Goal: Task Accomplishment & Management: Complete application form

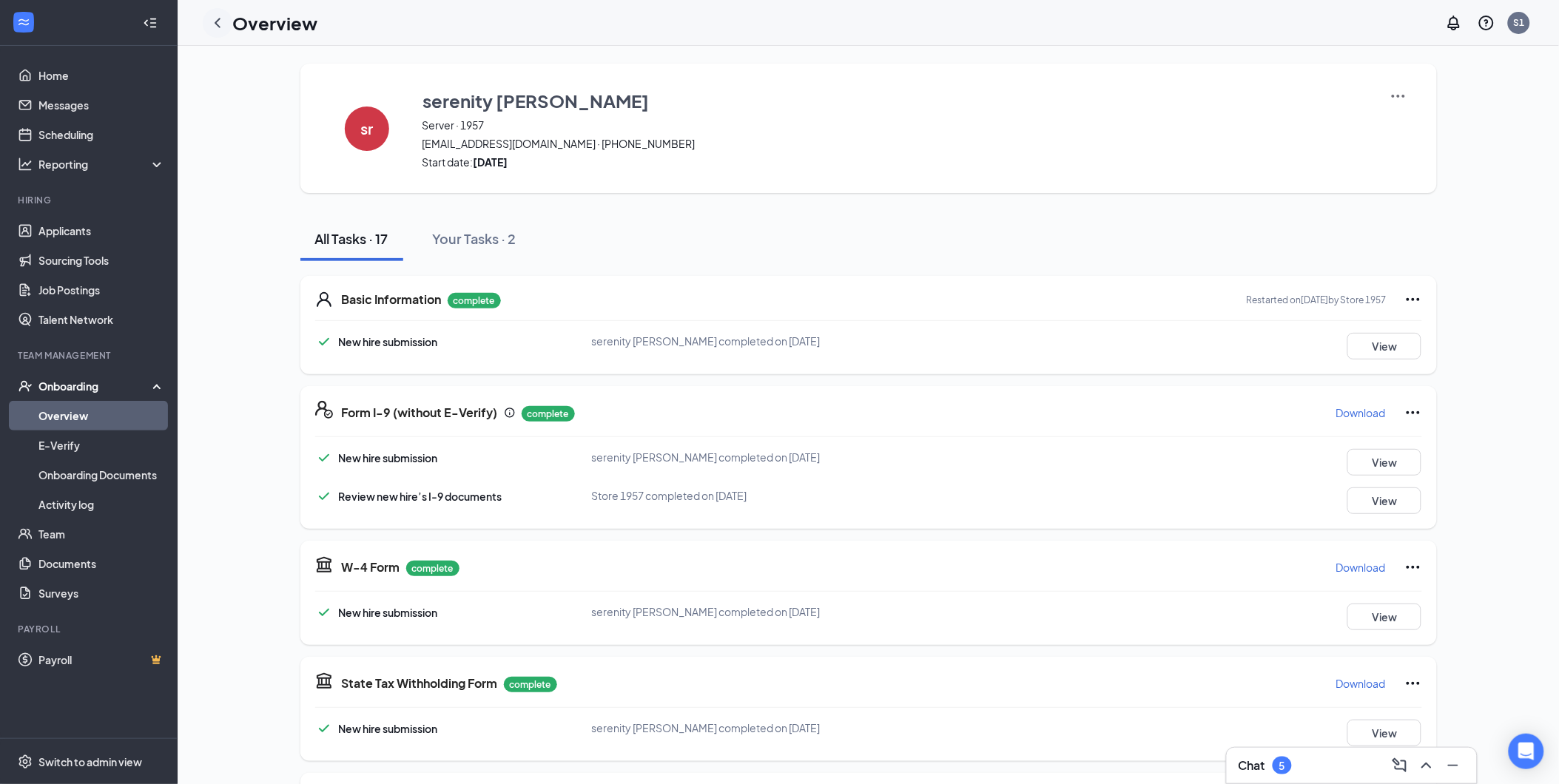
click at [211, 22] on icon "ChevronLeft" at bounding box center [217, 22] width 18 height 18
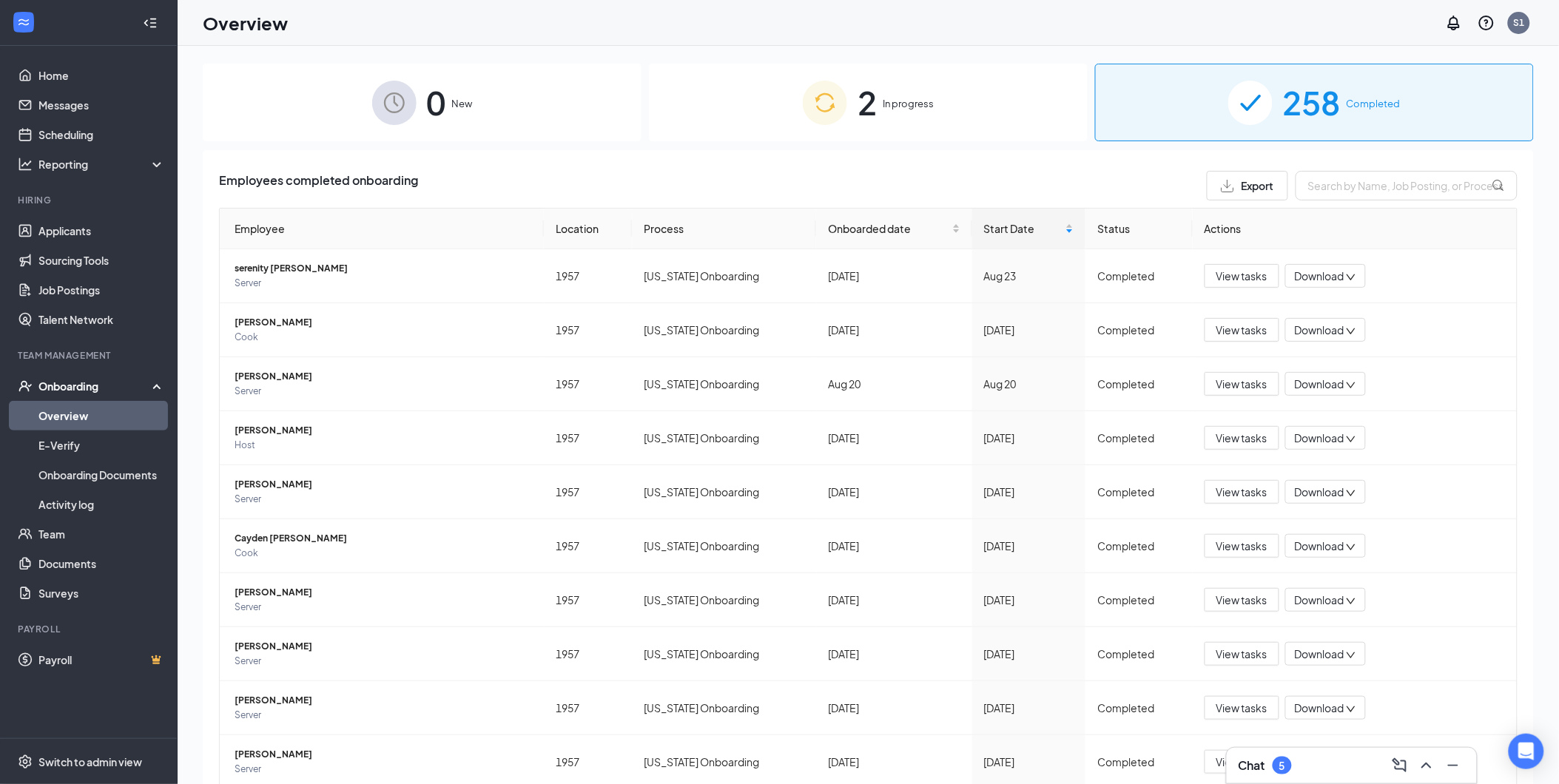
click at [890, 118] on div "2 In progress" at bounding box center [868, 102] width 439 height 77
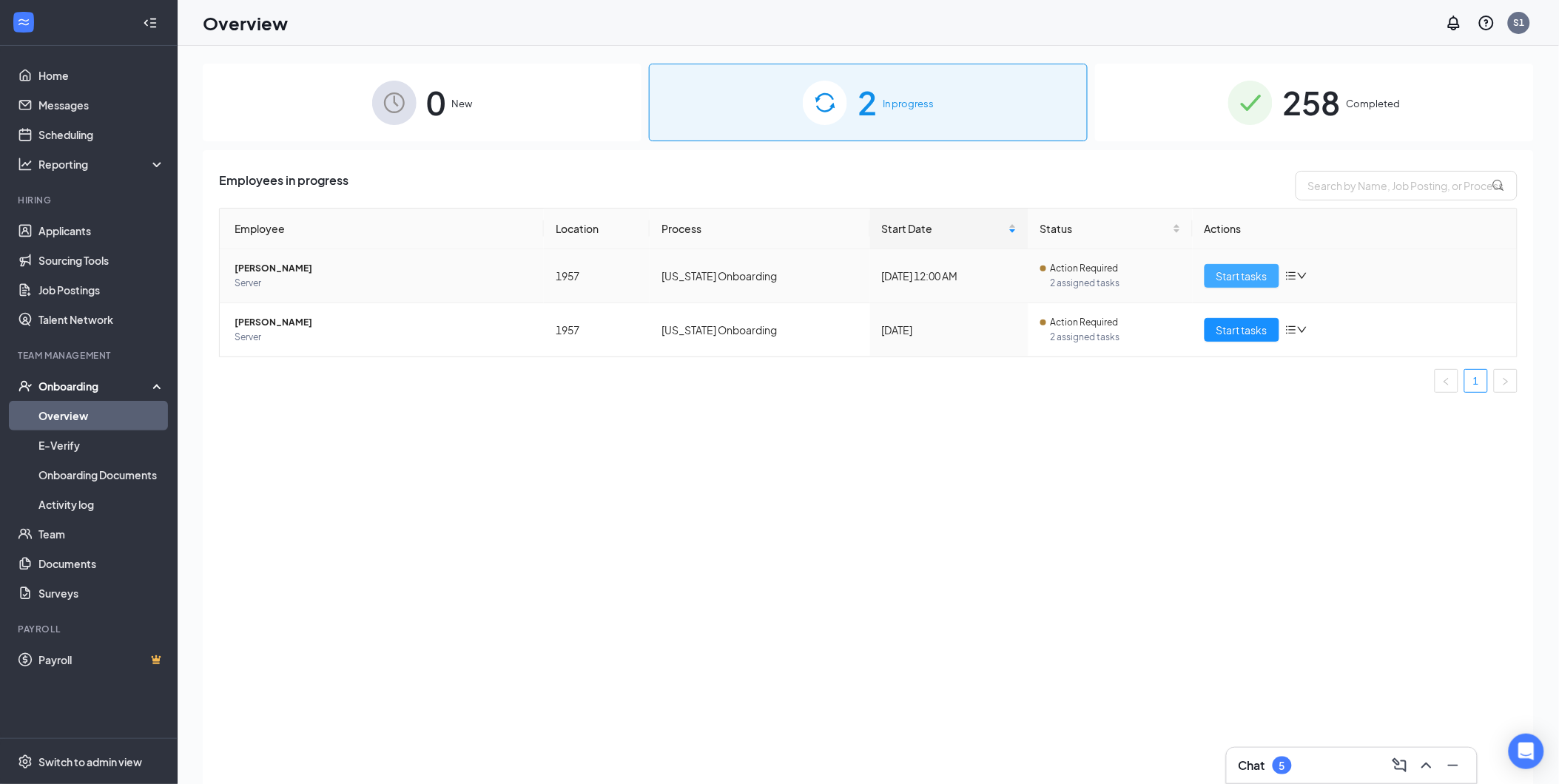
click at [1263, 275] on span "Start tasks" at bounding box center [1242, 275] width 51 height 16
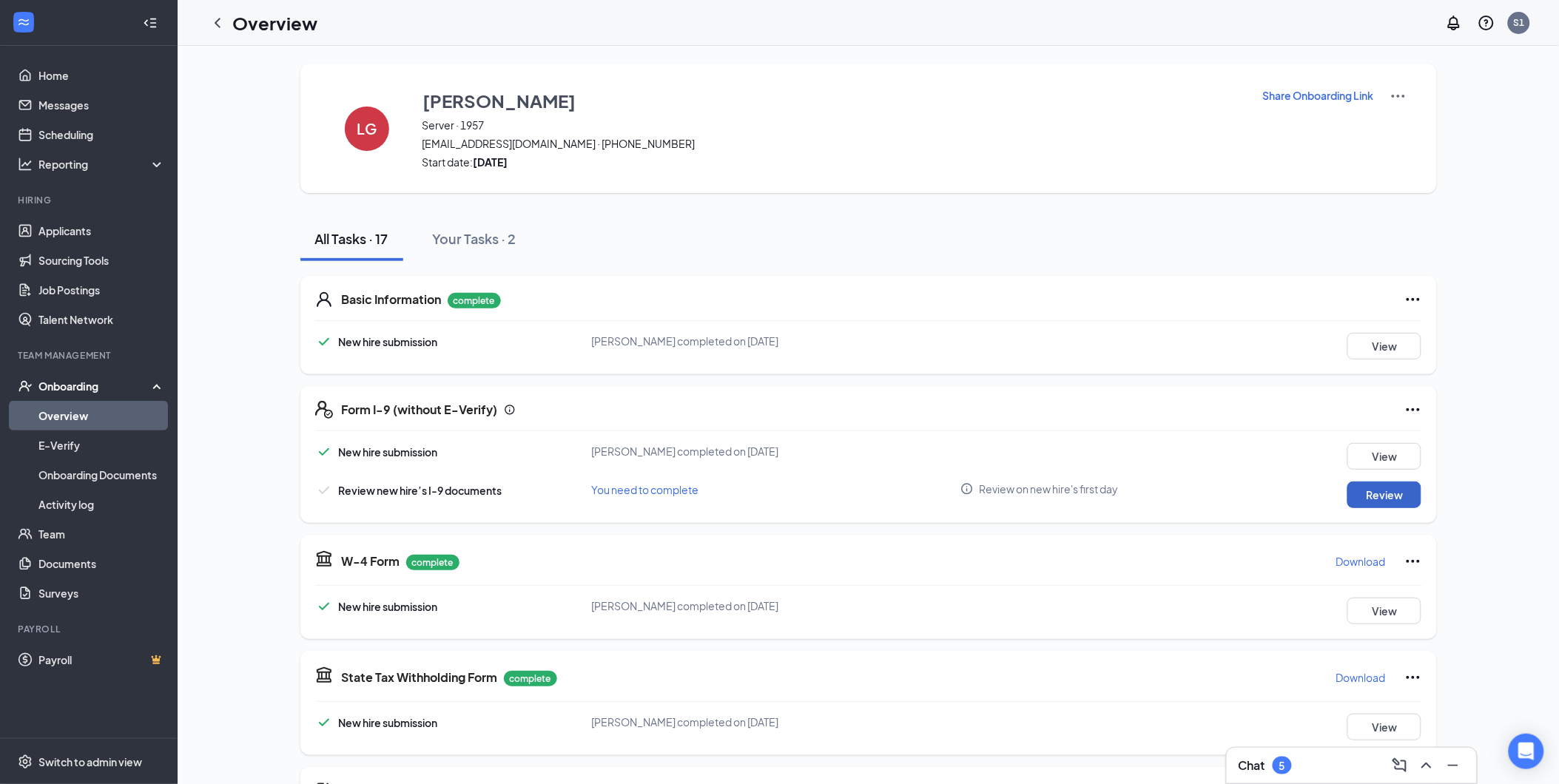
click at [1370, 482] on button "Review" at bounding box center [1384, 495] width 74 height 27
type input "[DATE]"
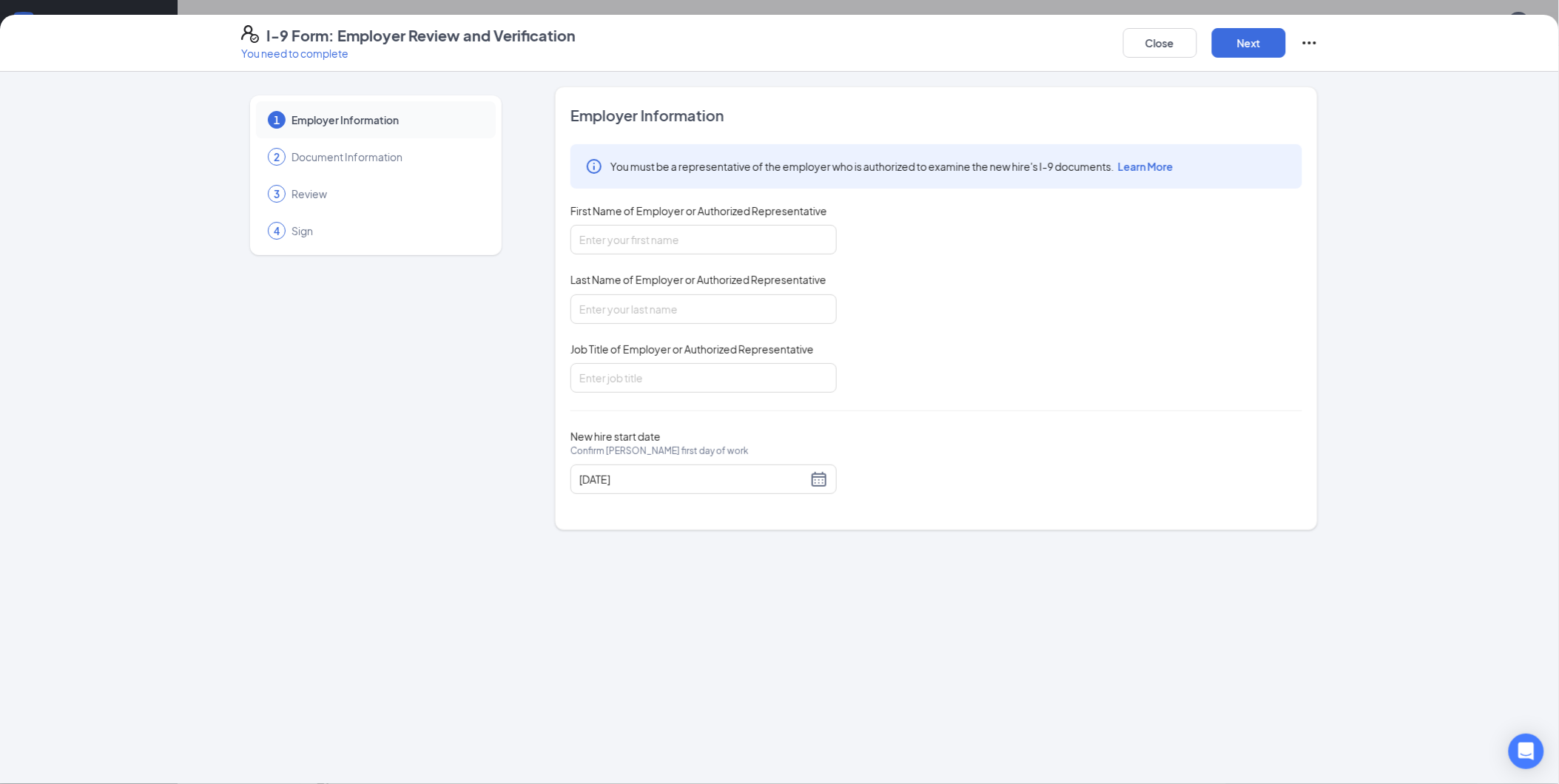
click at [675, 219] on div "First Name of Employer or Authorized Representative" at bounding box center [703, 214] width 266 height 21
click at [687, 270] on div "You must be a representative of the employer who is authorized to examine the n…" at bounding box center [936, 268] width 732 height 249
click at [685, 245] on input "First Name of Employer or Authorized Representative" at bounding box center [703, 239] width 266 height 30
type input "[PERSON_NAME]"
click at [627, 300] on input "Last Name of Employer or Authorized Representative" at bounding box center [703, 309] width 266 height 30
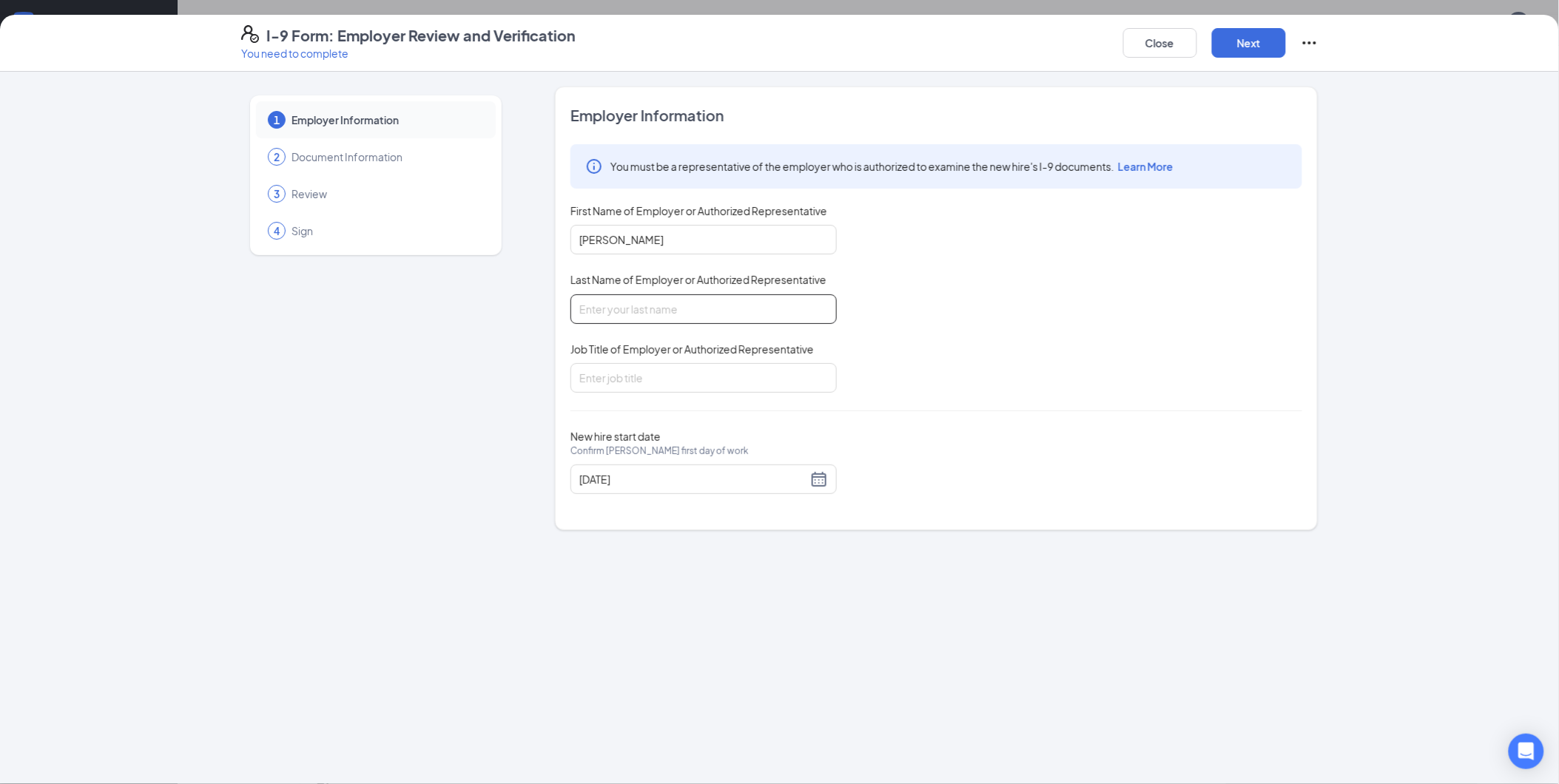
type input "Maya"
drag, startPoint x: 627, startPoint y: 308, endPoint x: 644, endPoint y: 380, distance: 74.0
click at [644, 380] on input "Job Title of Employer or Authorized Representative" at bounding box center [703, 377] width 266 height 30
type input "A.G.M."
click at [1247, 33] on button "Next" at bounding box center [1249, 43] width 74 height 30
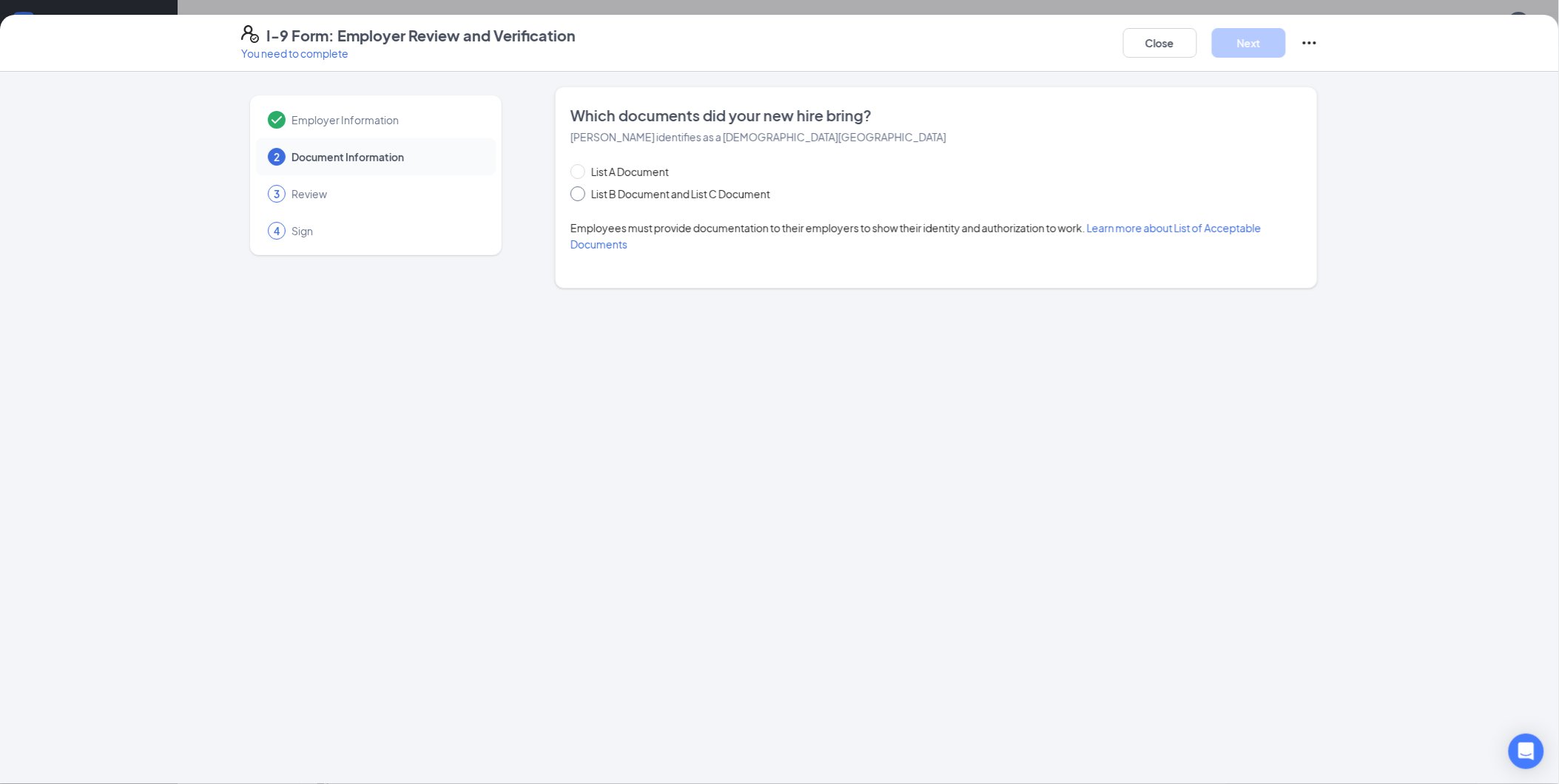
click at [593, 196] on span "List B Document and List C Document" at bounding box center [680, 193] width 191 height 16
click at [581, 196] on input "List B Document and List C Document" at bounding box center [575, 191] width 10 height 10
radio input "true"
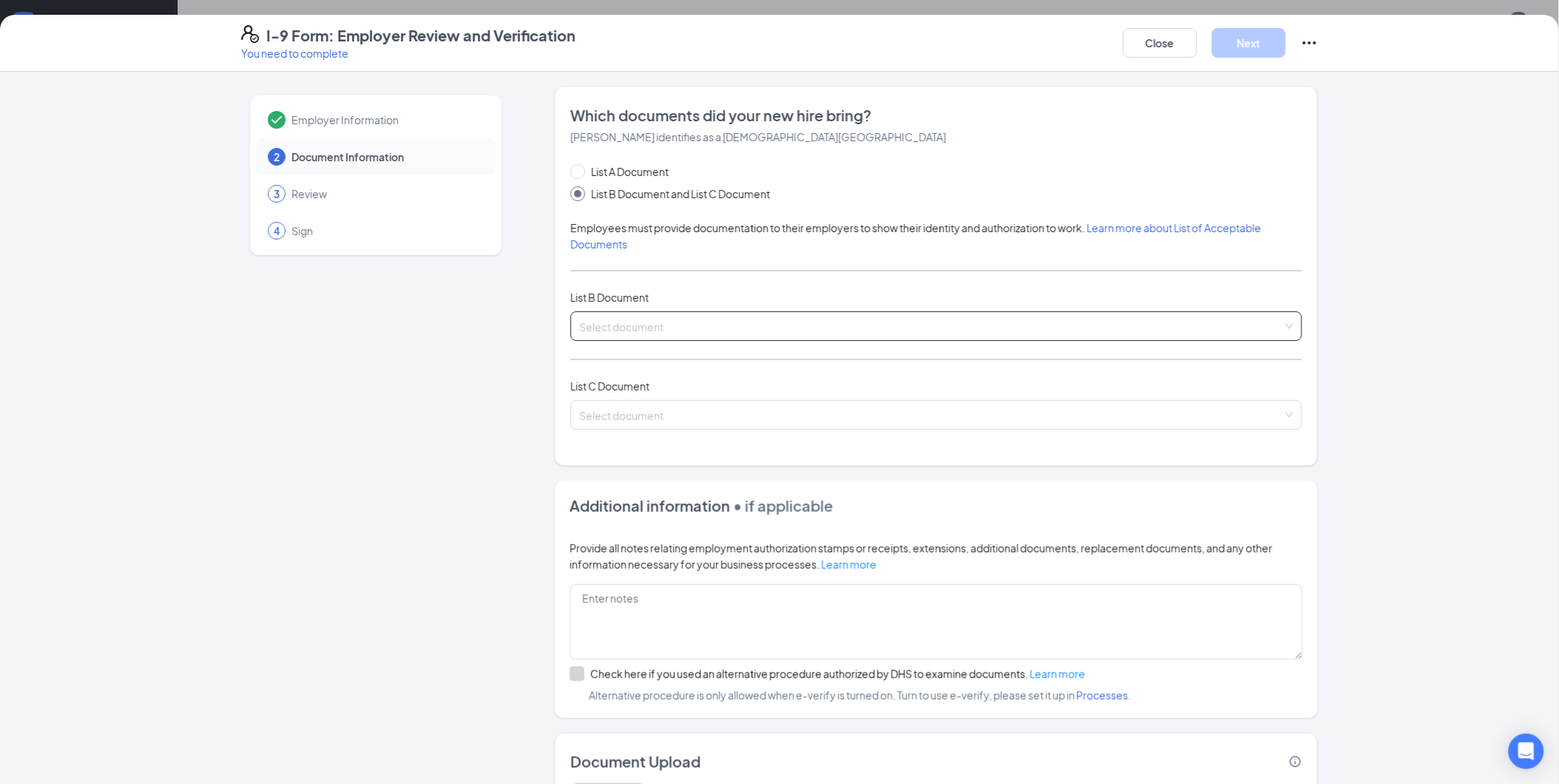
click at [597, 318] on input "search" at bounding box center [931, 323] width 704 height 22
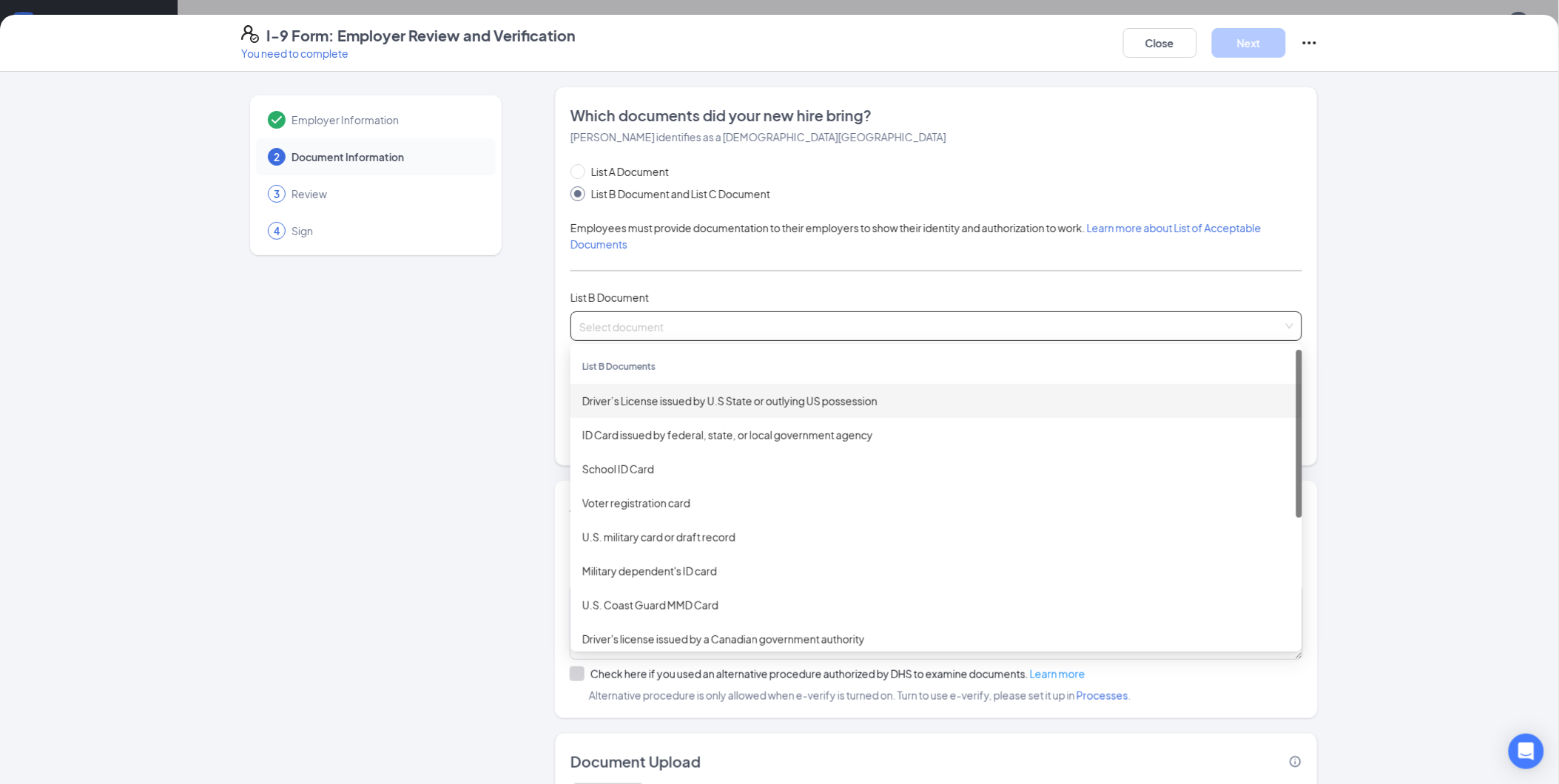
click at [646, 396] on div "Driver’s License issued by U.S State or outlying US possession" at bounding box center [936, 400] width 708 height 16
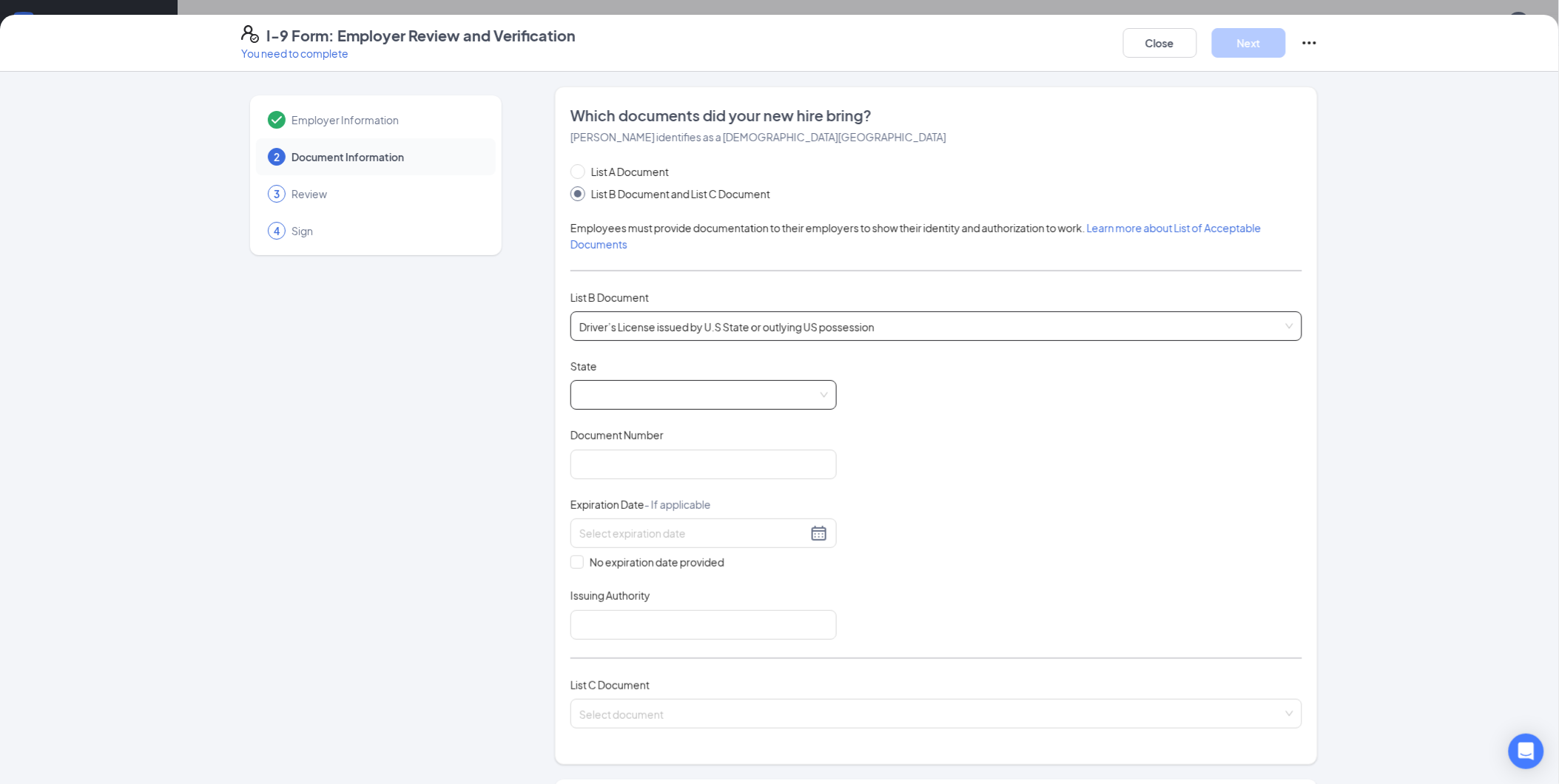
click at [630, 389] on span at bounding box center [704, 394] width 249 height 28
click at [614, 528] on div "[US_STATE]" at bounding box center [704, 530] width 243 height 16
click at [646, 475] on input "Document Number" at bounding box center [703, 464] width 266 height 30
type input "J83563733"
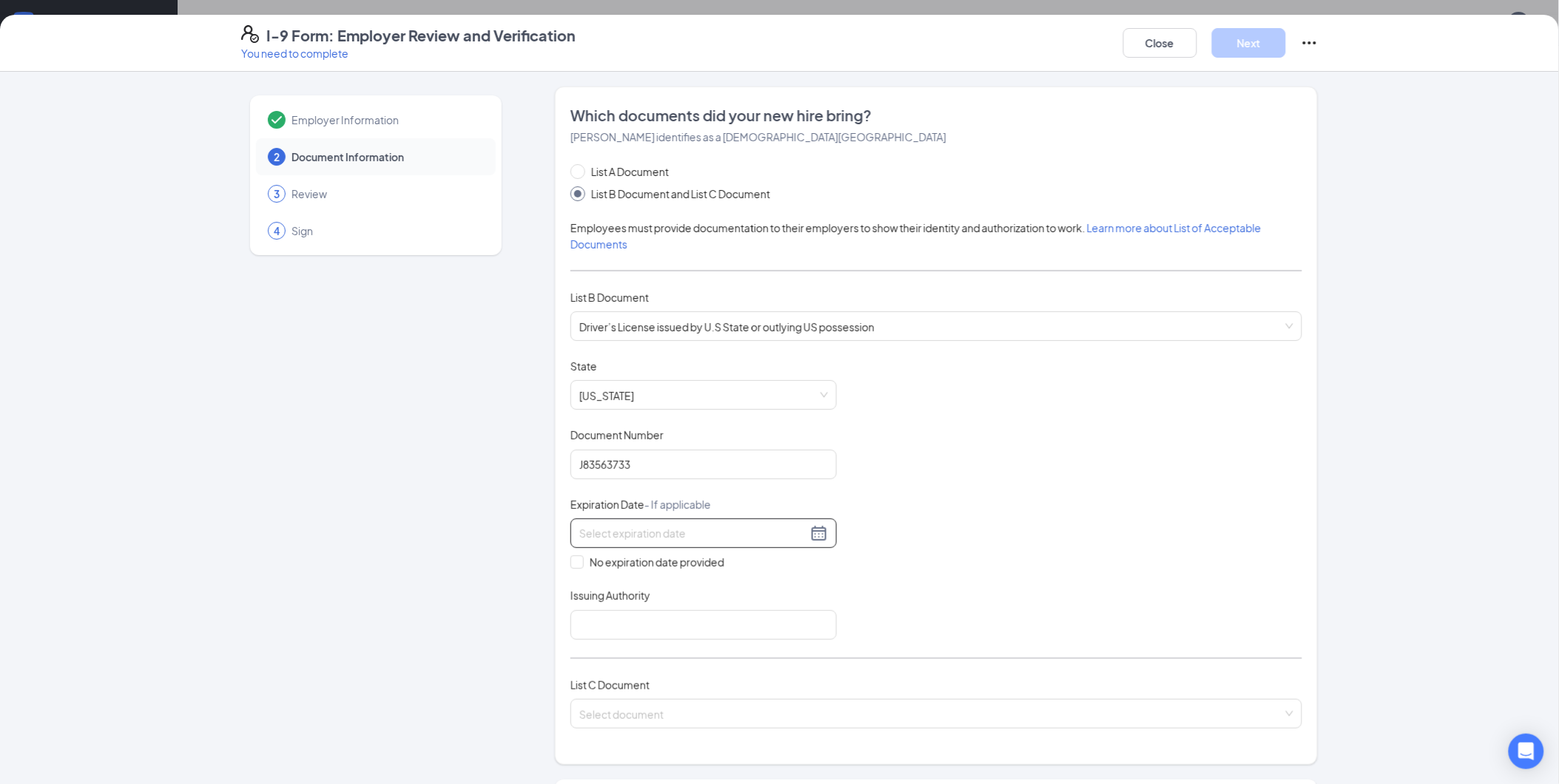
click at [745, 527] on input at bounding box center [693, 532] width 228 height 16
click at [590, 723] on div "31" at bounding box center [586, 731] width 18 height 18
type input "[DATE]"
click at [573, 618] on input "Issuing Authority" at bounding box center [703, 624] width 266 height 30
type input "[US_STATE]"
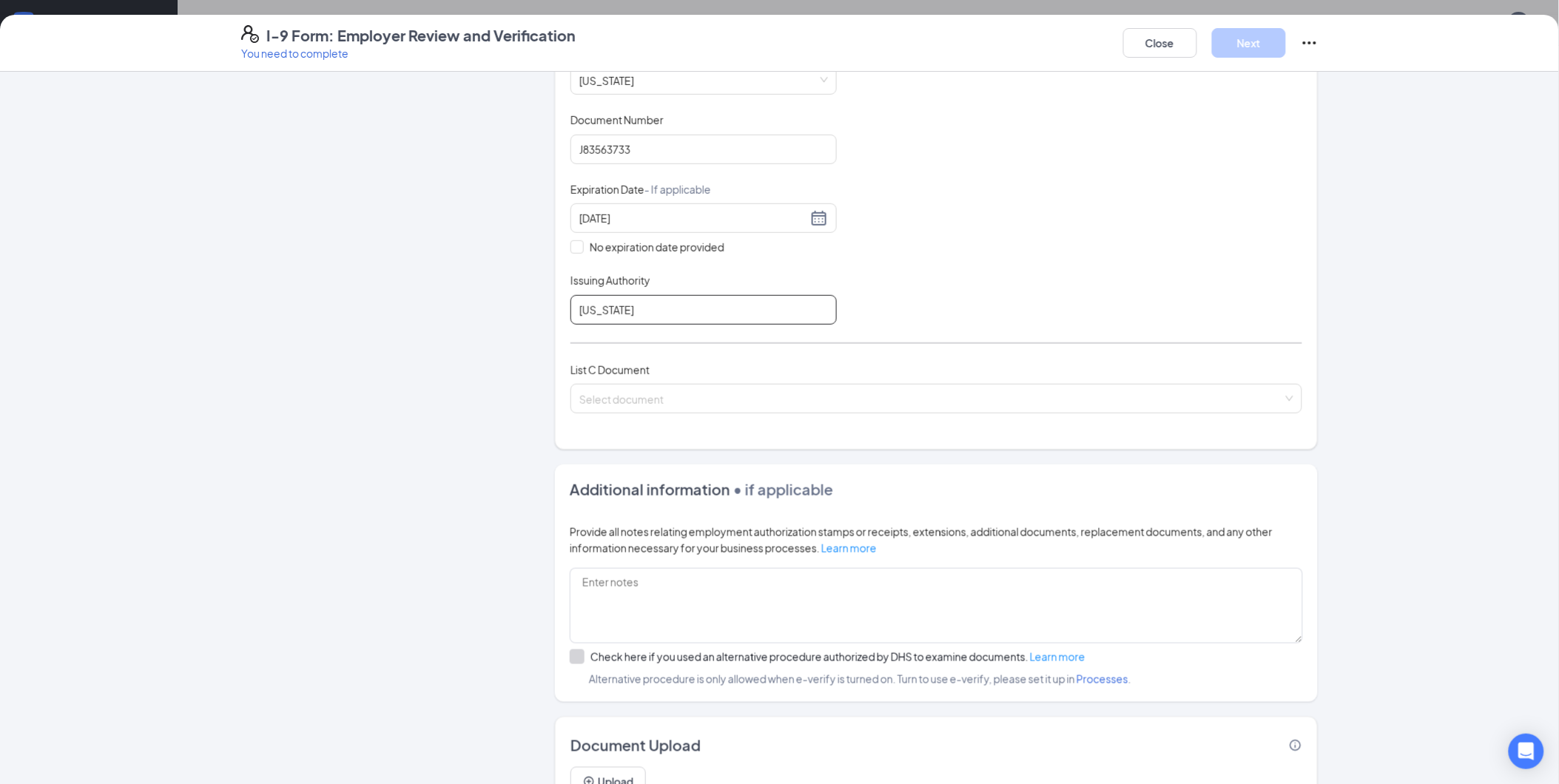
scroll to position [328, 0]
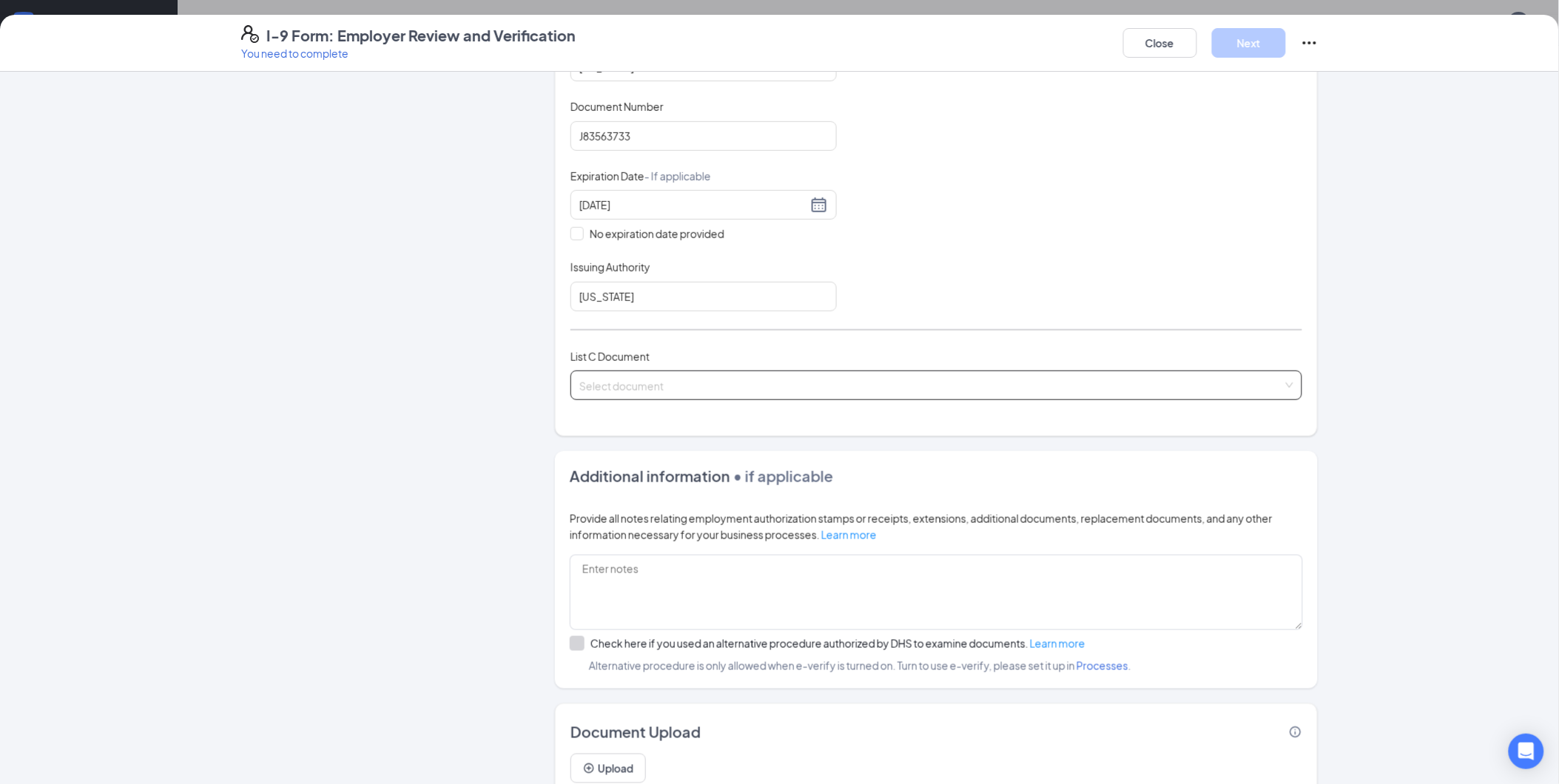
click at [620, 386] on input "search" at bounding box center [931, 382] width 704 height 22
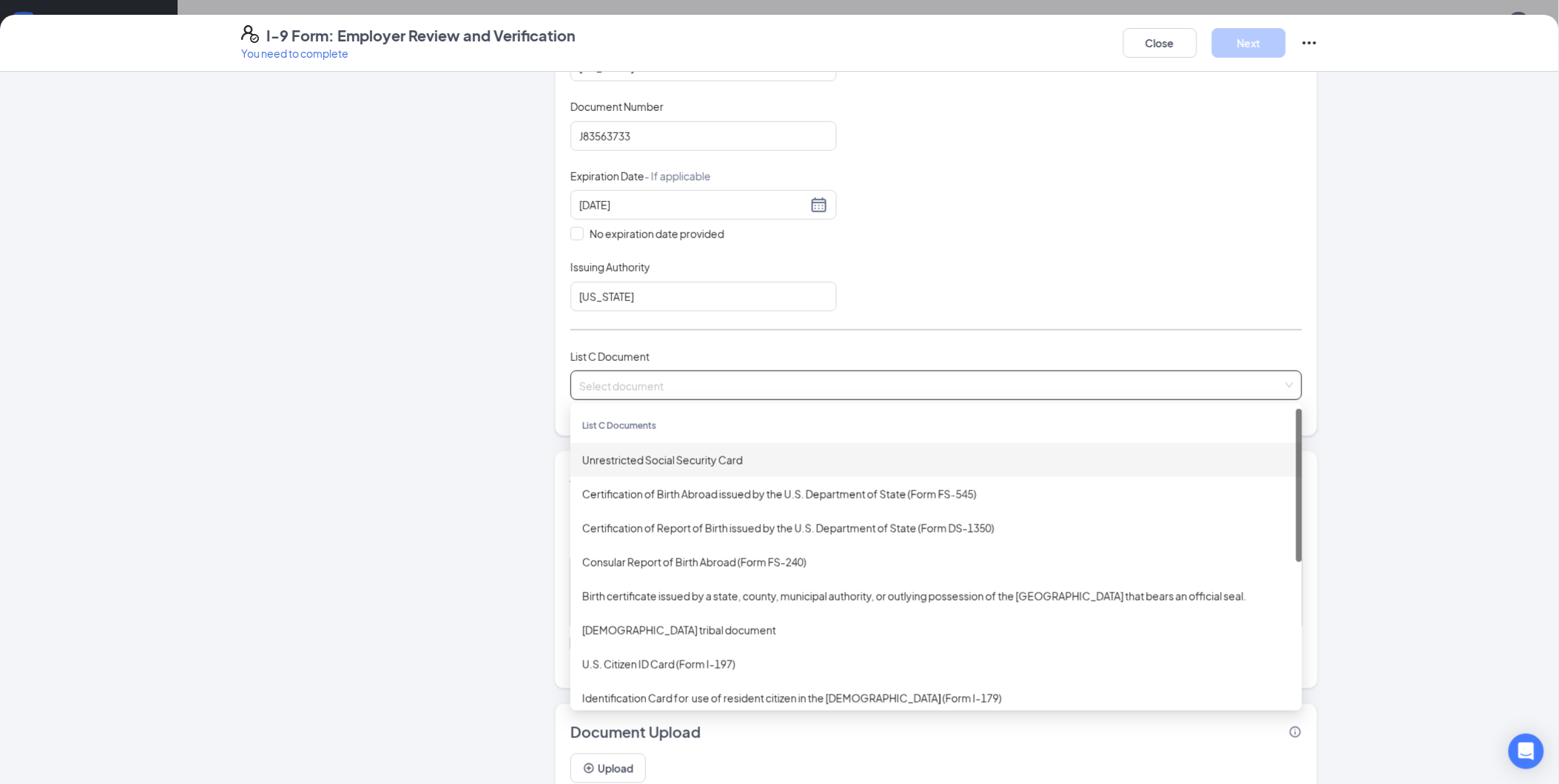
click at [657, 454] on div "Unrestricted Social Security Card" at bounding box center [936, 460] width 708 height 16
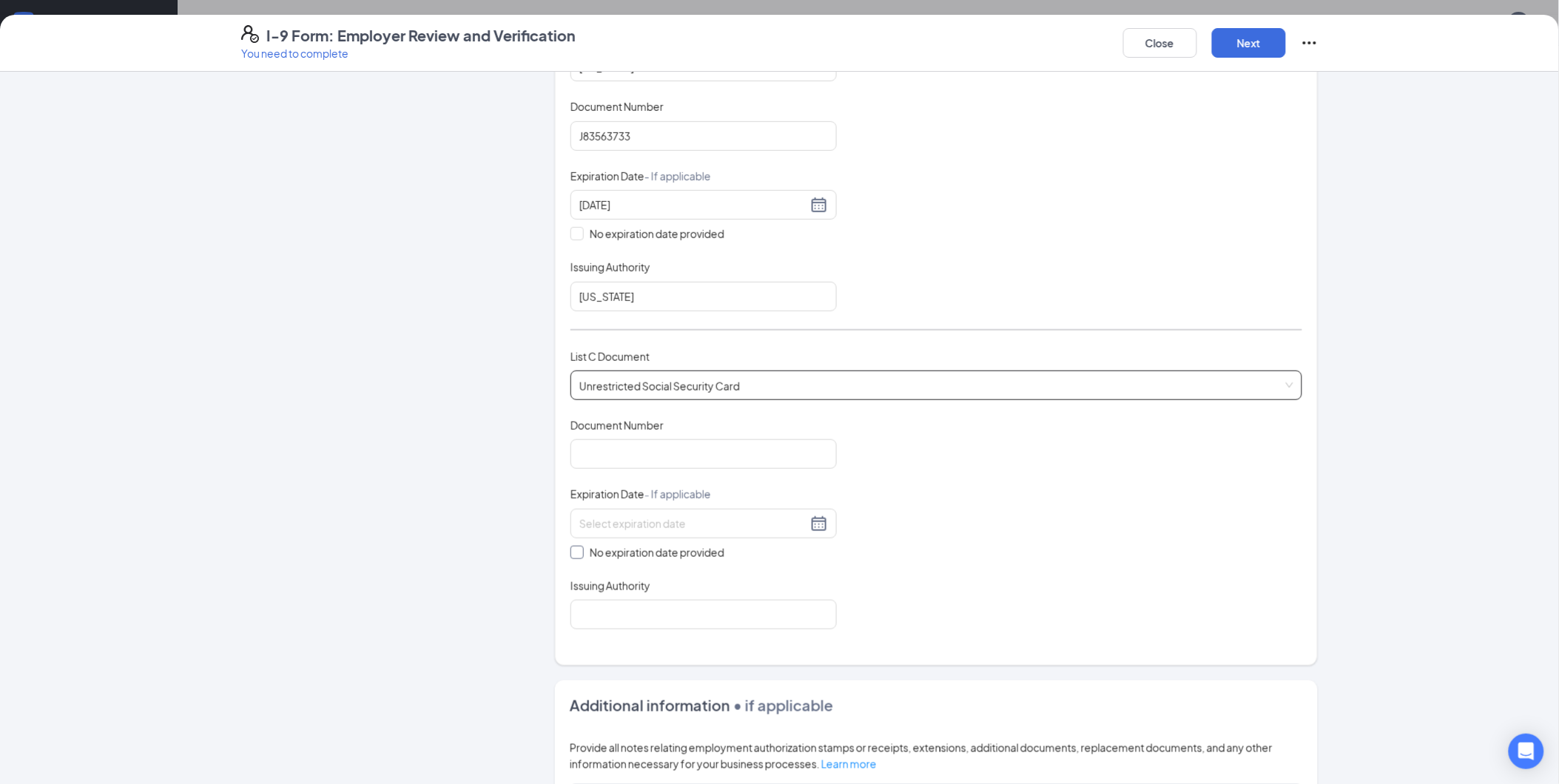
click at [570, 555] on input "No expiration date provided" at bounding box center [575, 550] width 10 height 10
checkbox input "true"
click at [623, 619] on input "Issuing Authority" at bounding box center [703, 618] width 266 height 30
type input "Social Security services"
click at [639, 449] on input "Document Number" at bounding box center [703, 454] width 266 height 30
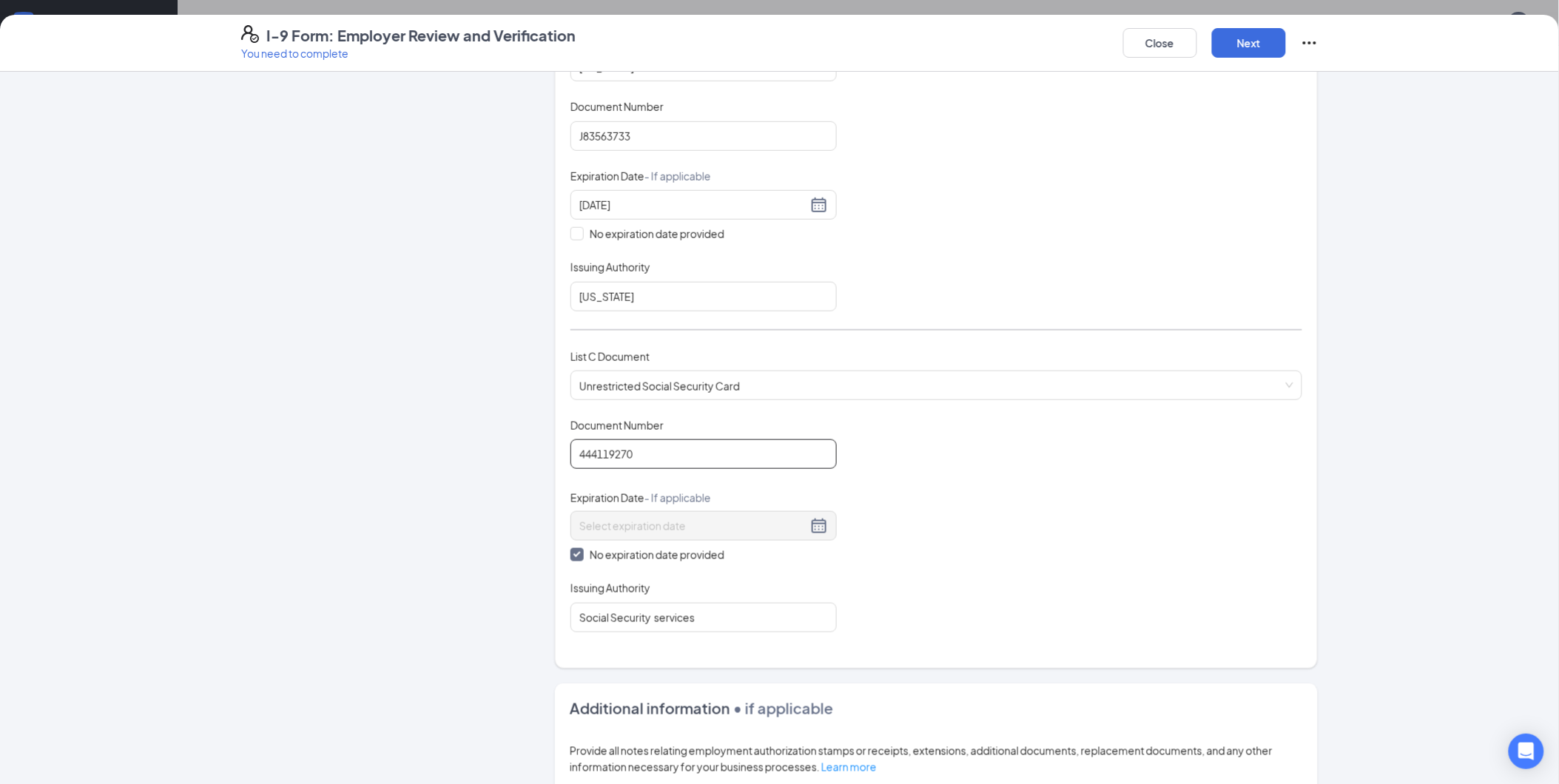
scroll to position [620, 0]
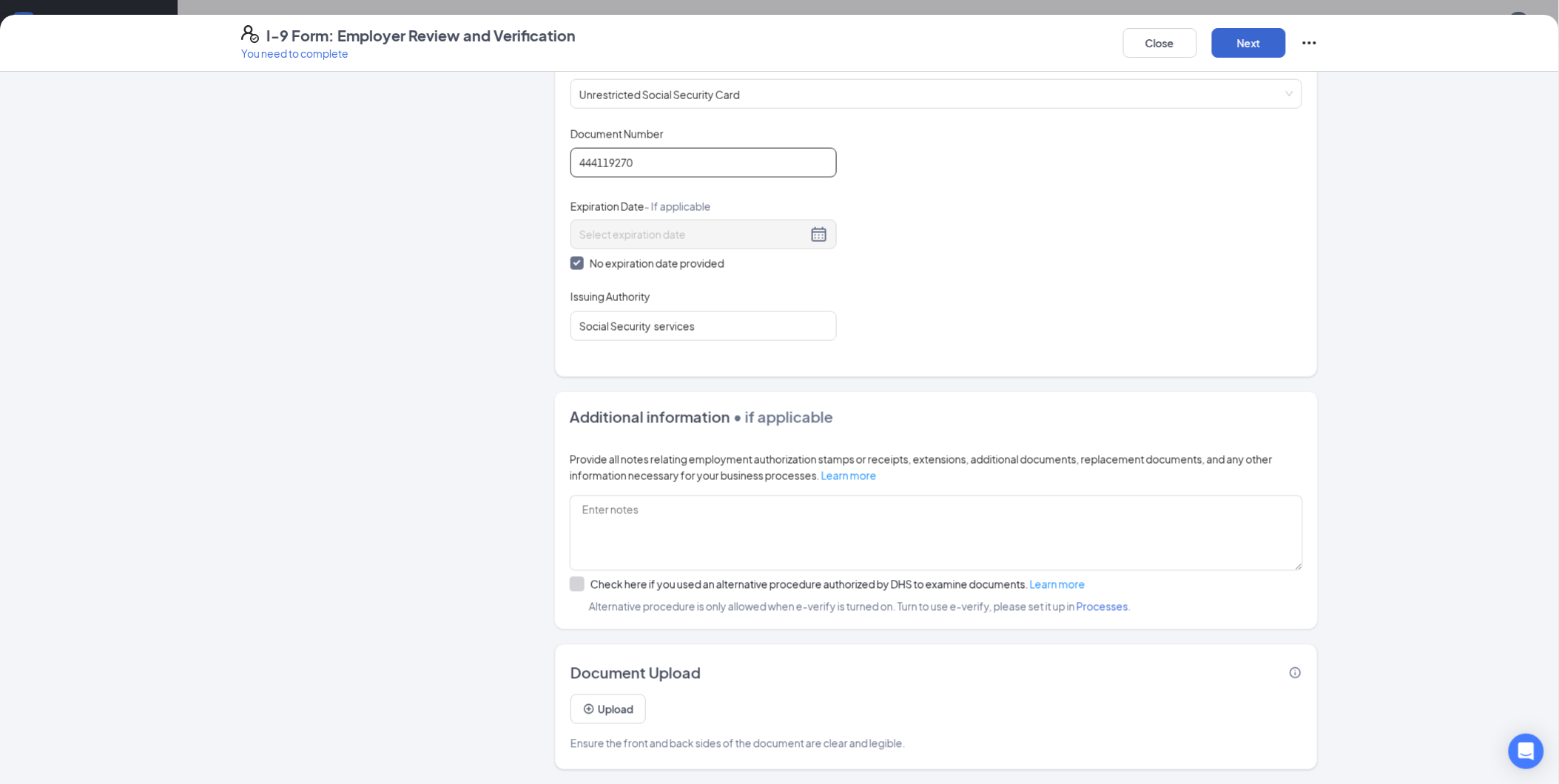
type input "444119270"
click at [1243, 46] on button "Next" at bounding box center [1249, 43] width 74 height 30
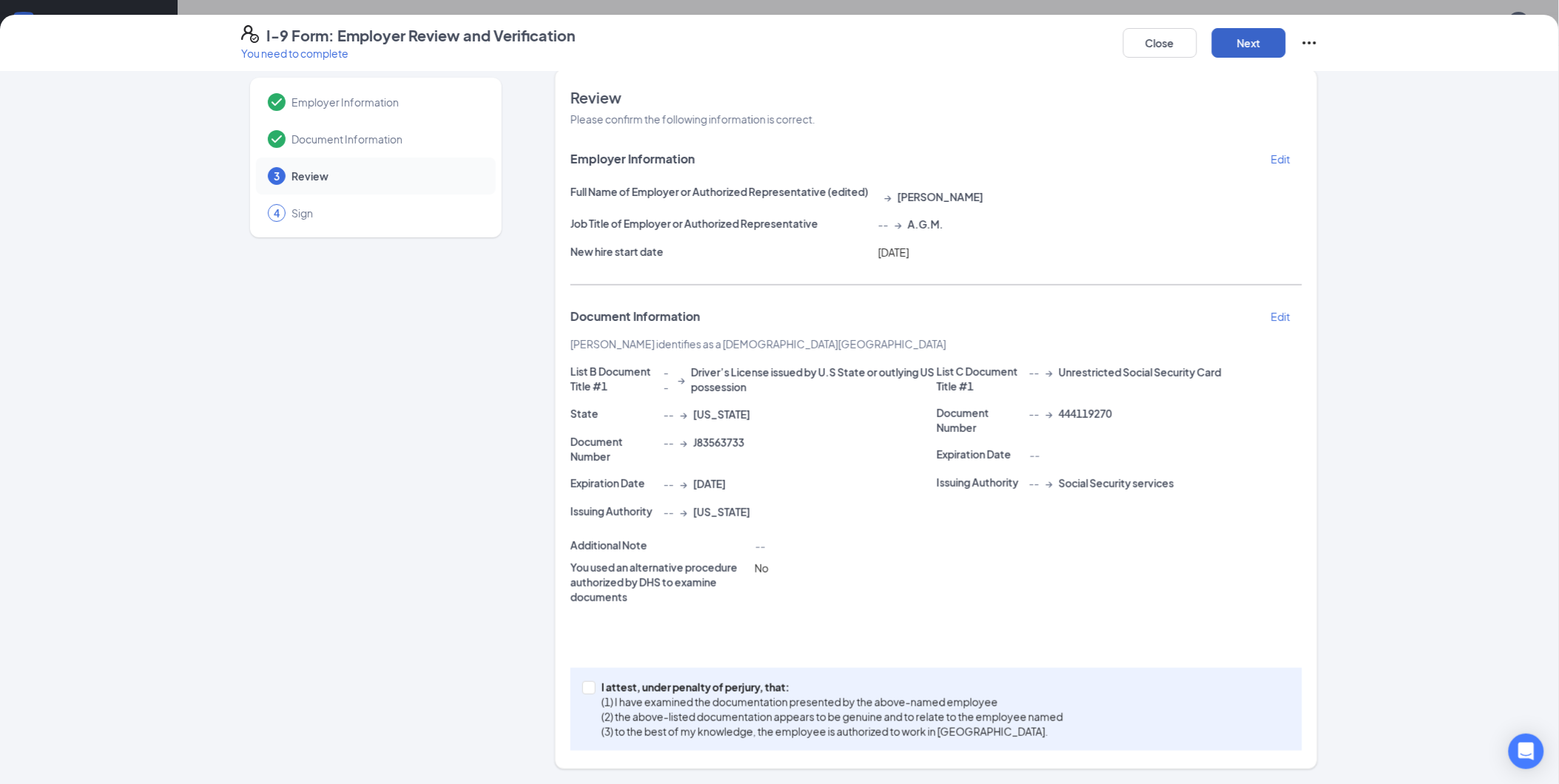
scroll to position [15, 0]
click at [337, 134] on span "Document Information" at bounding box center [386, 140] width 190 height 15
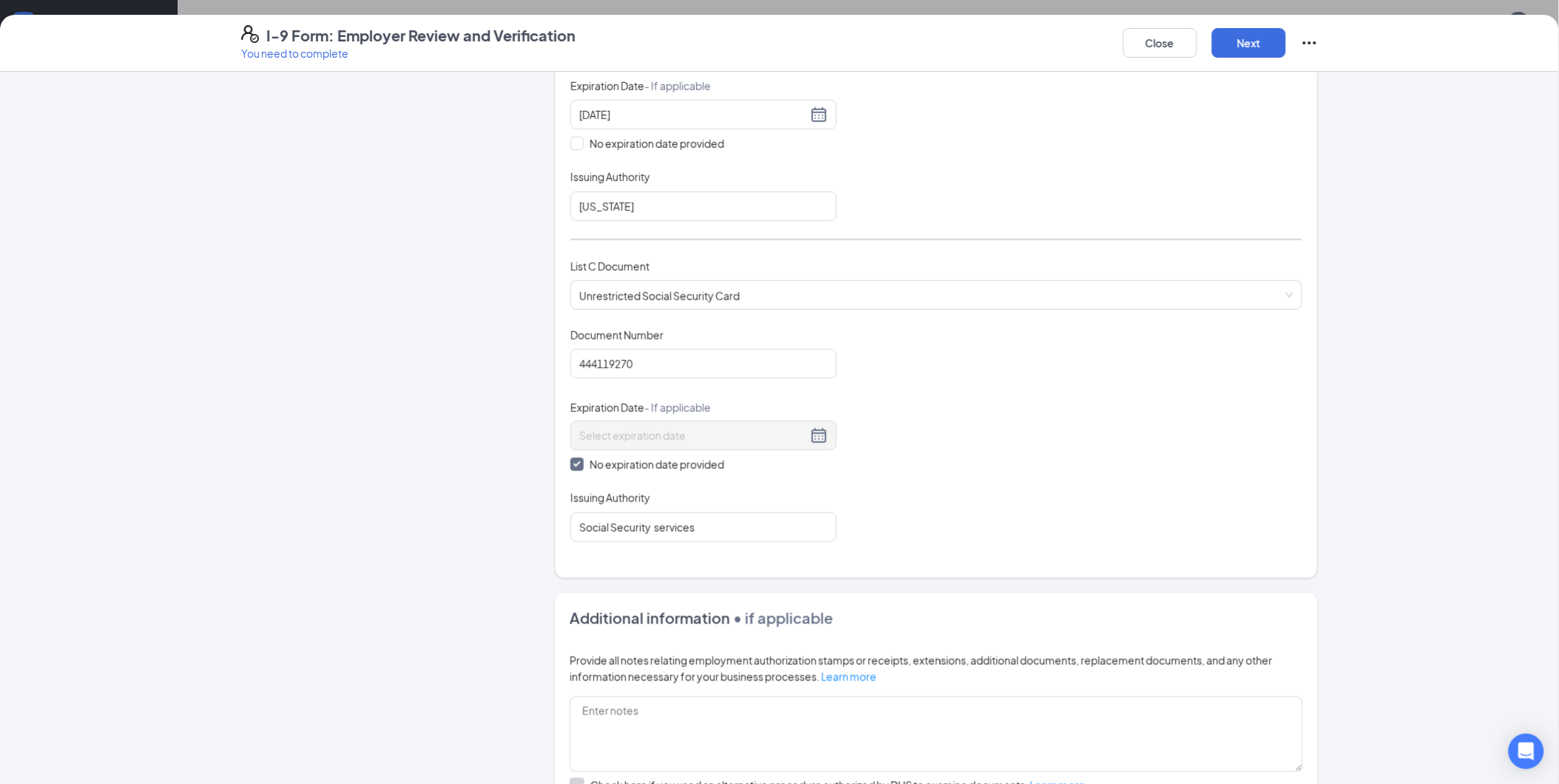
scroll to position [374, 0]
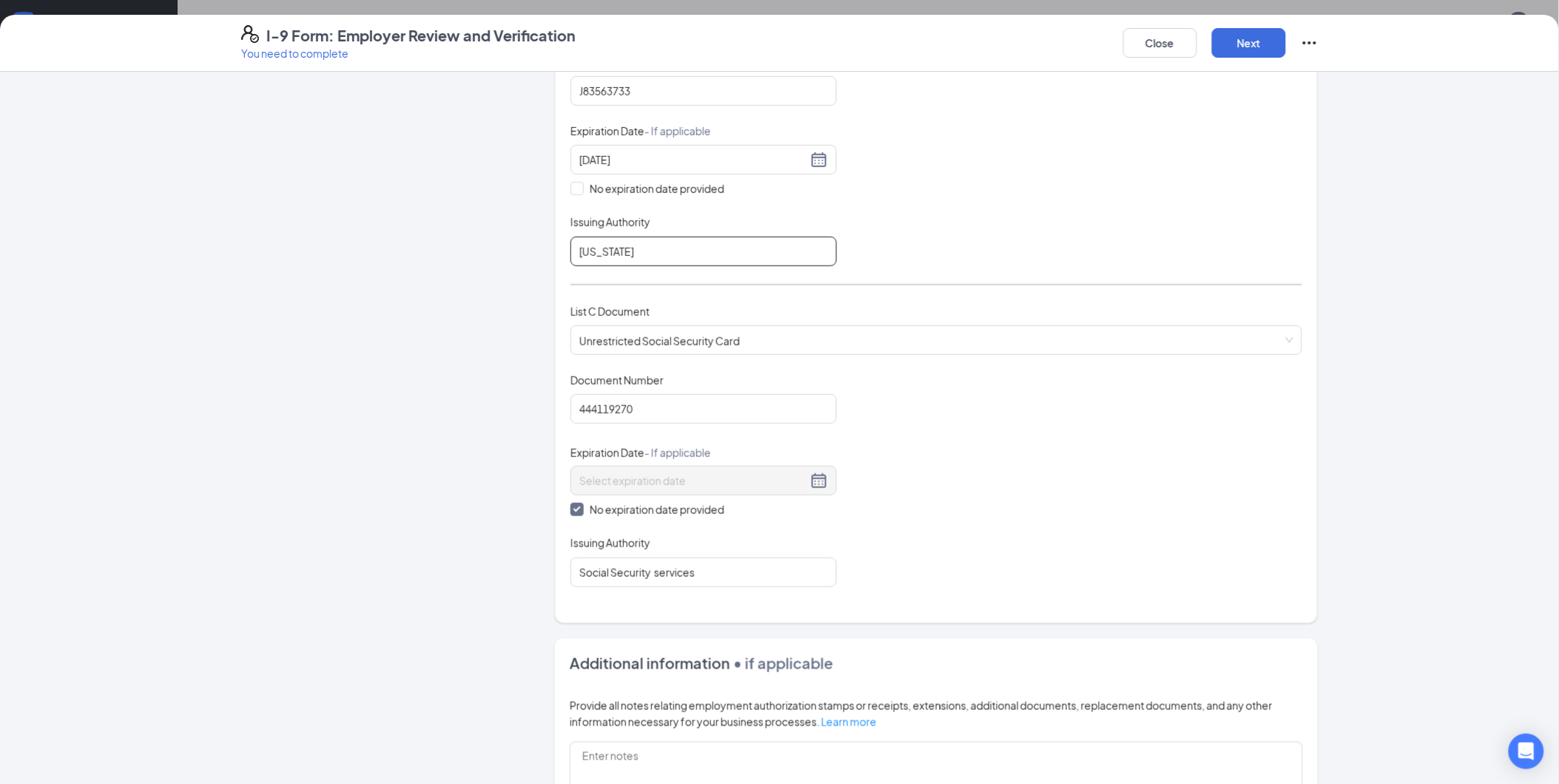
click at [705, 253] on input "[US_STATE]" at bounding box center [703, 251] width 266 height 30
type input "[US_STATE]"
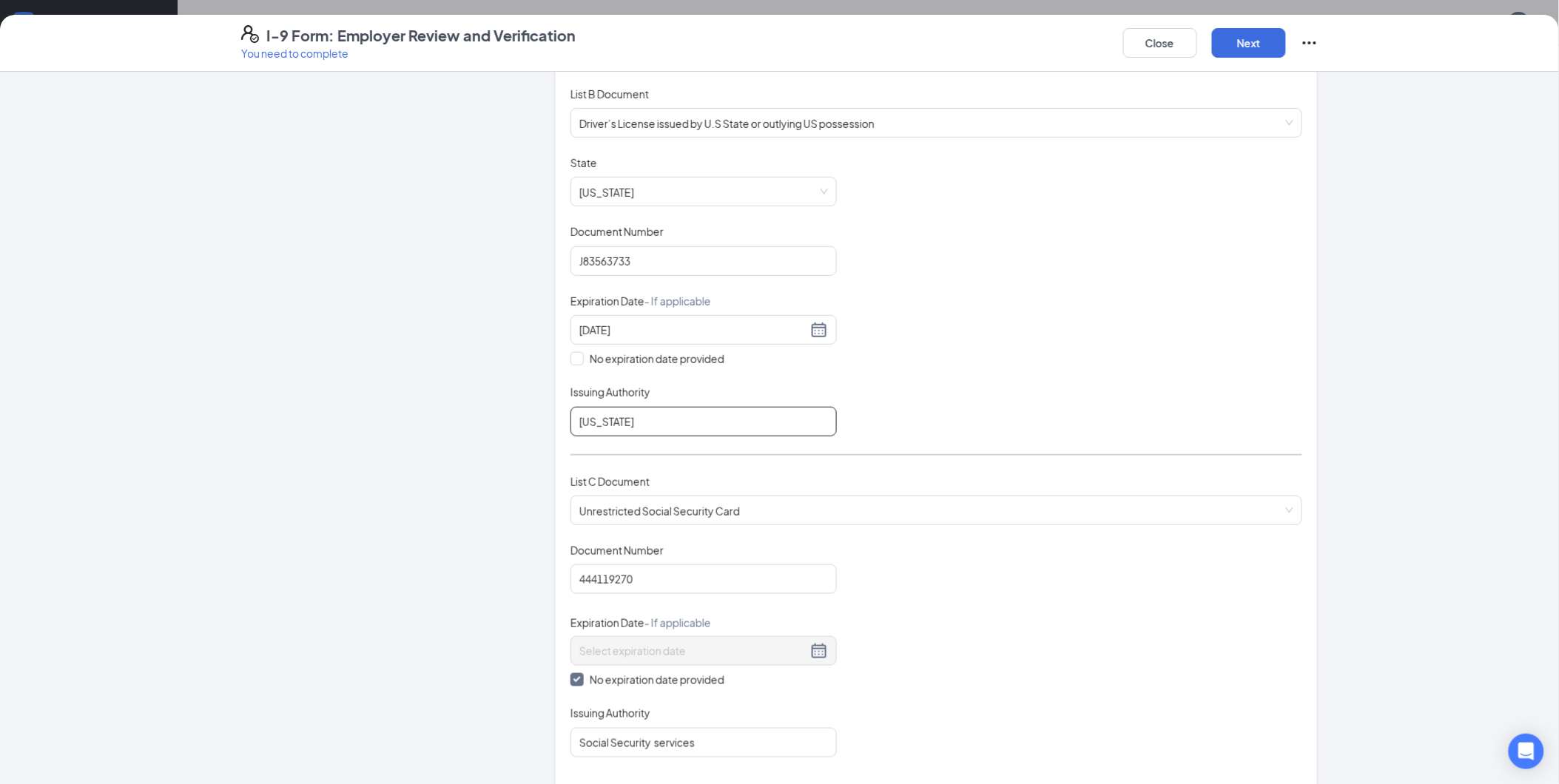
scroll to position [127, 0]
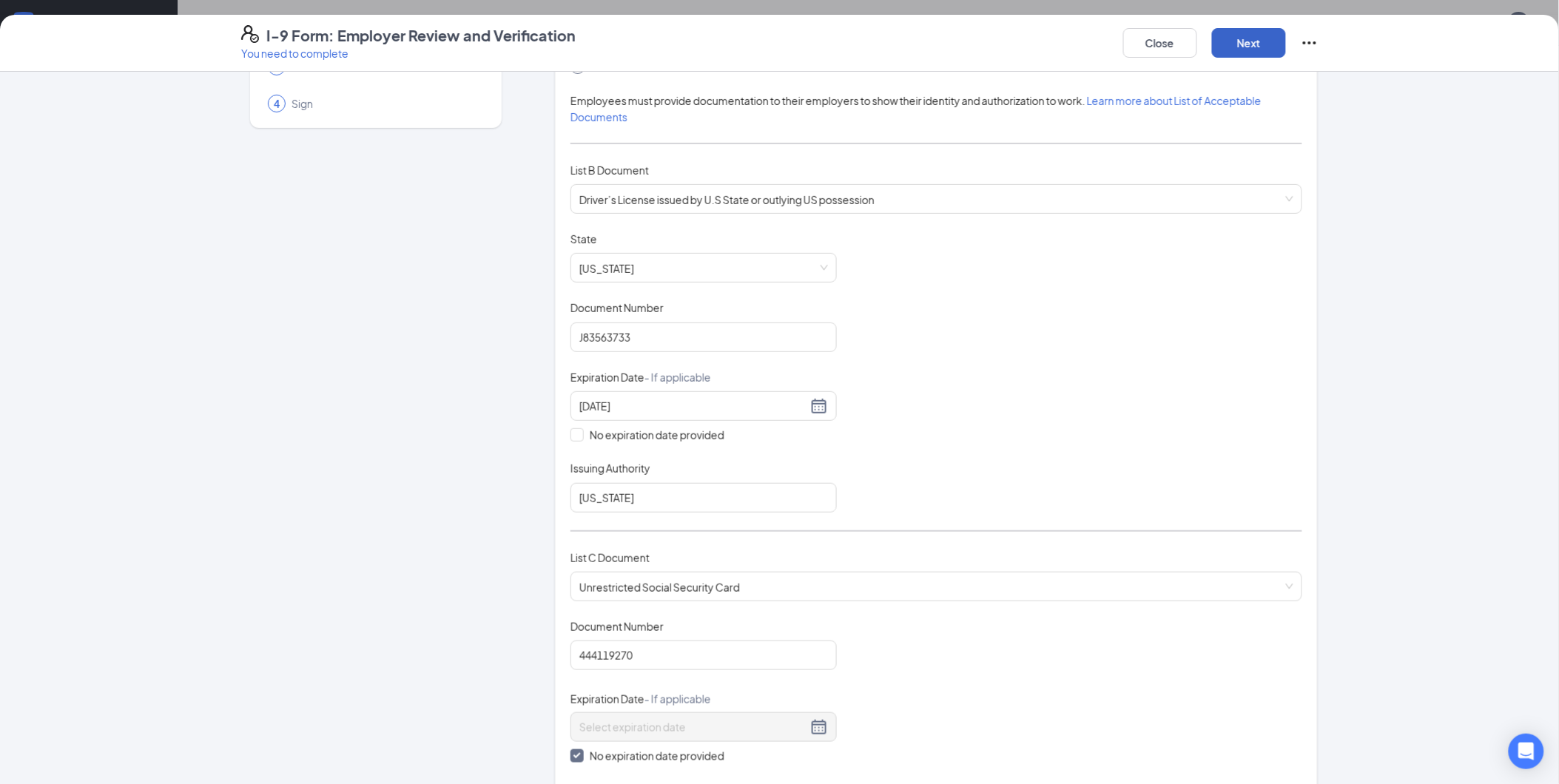
click at [1253, 52] on button "Next" at bounding box center [1249, 43] width 74 height 30
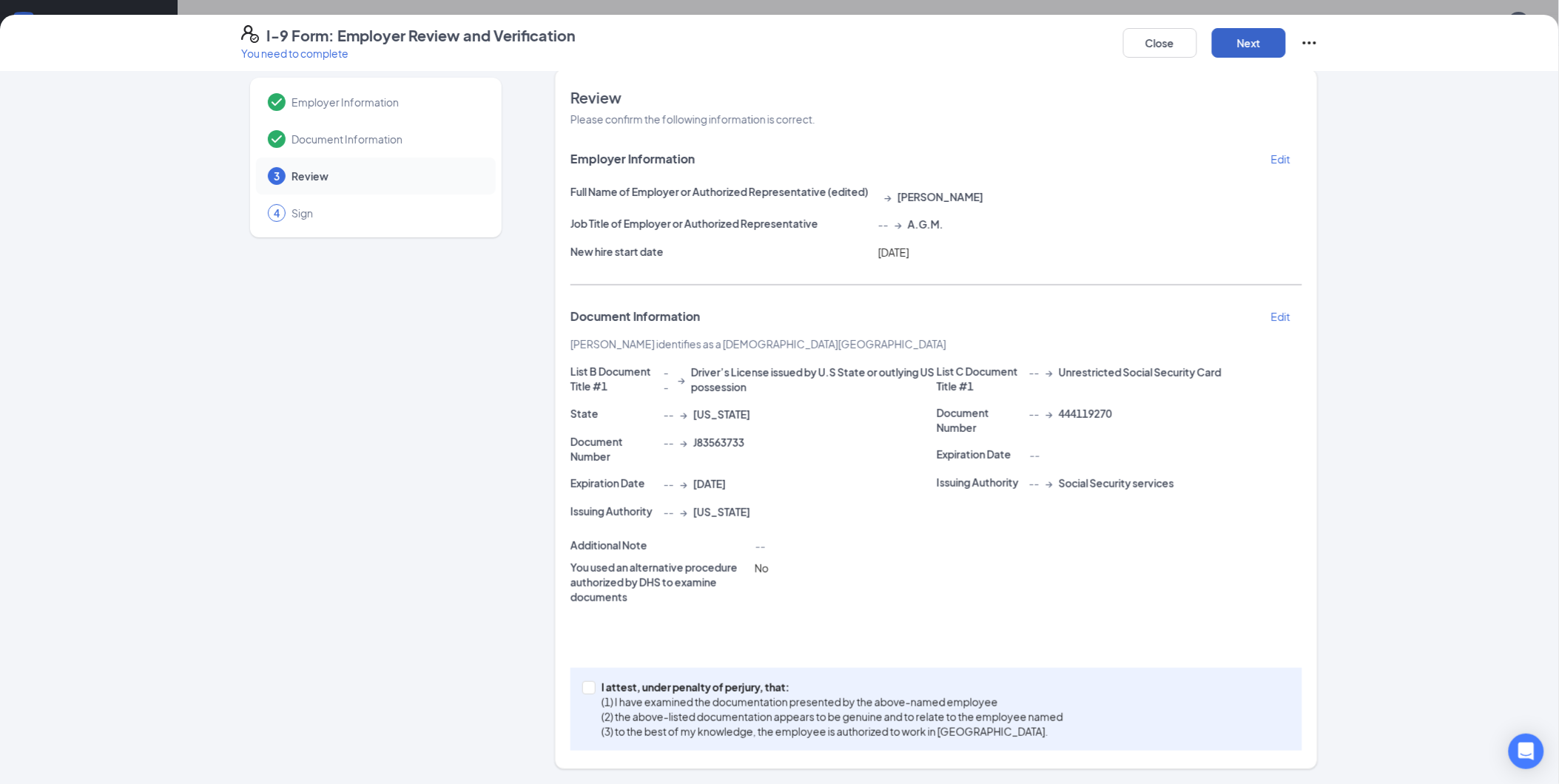
scroll to position [15, 0]
click at [583, 687] on input "I attest, under penalty of [PERSON_NAME], that: (1) I have examined the documen…" at bounding box center [587, 688] width 10 height 10
checkbox input "true"
click at [1273, 38] on button "Next" at bounding box center [1249, 43] width 74 height 30
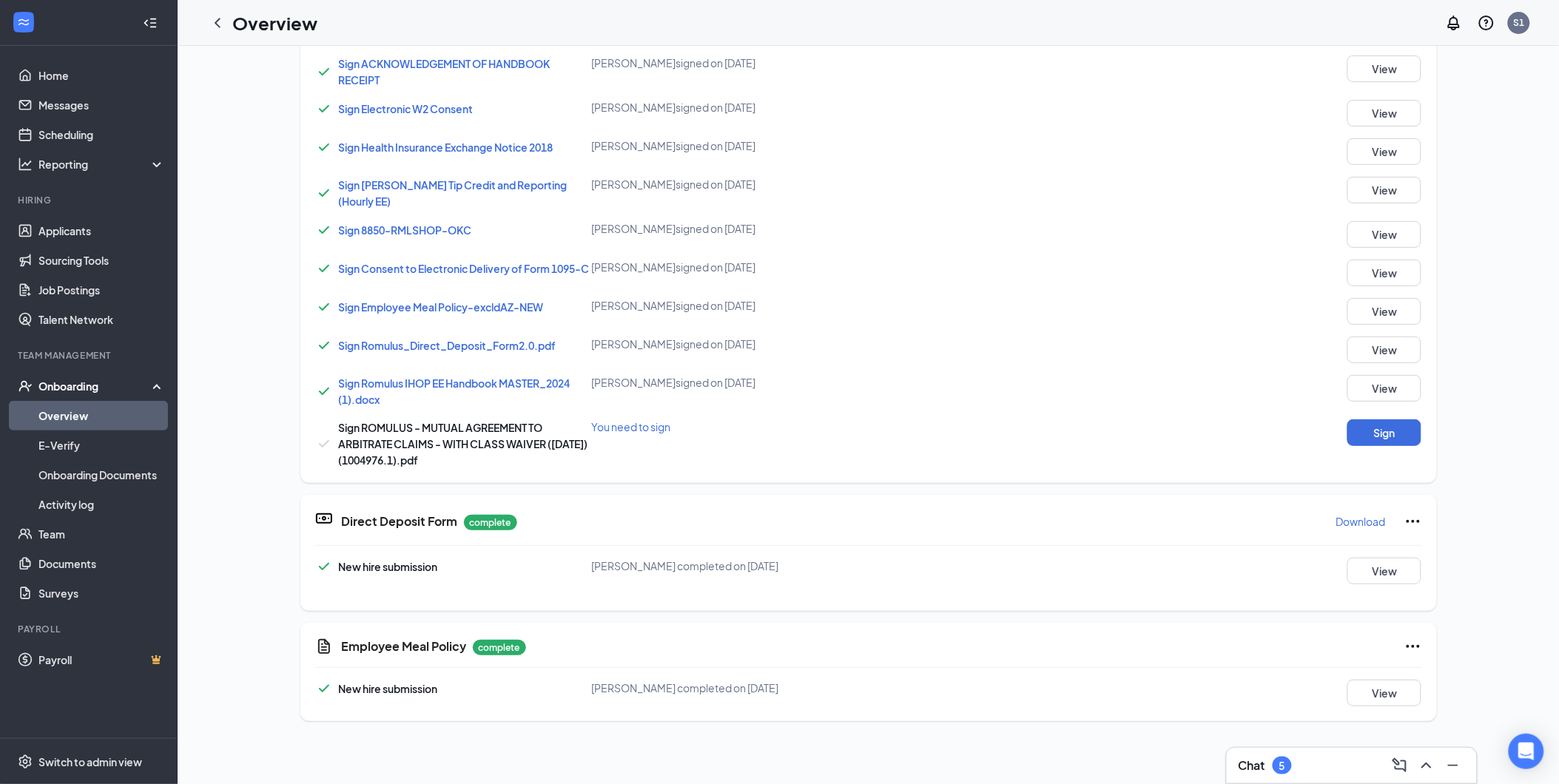
scroll to position [771, 0]
click at [1347, 437] on button "Sign" at bounding box center [1384, 433] width 74 height 27
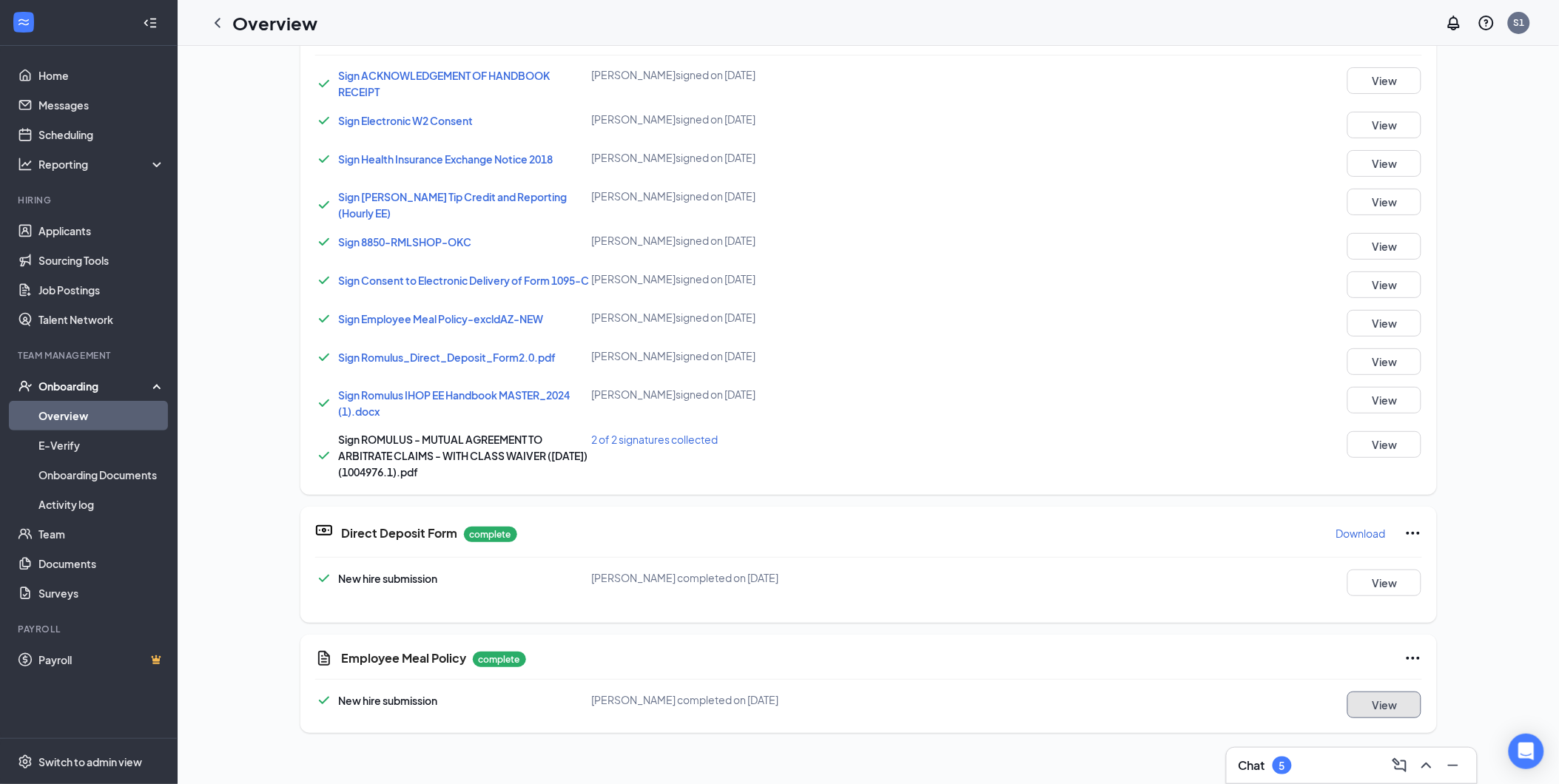
click at [1353, 691] on button "View" at bounding box center [1384, 704] width 74 height 27
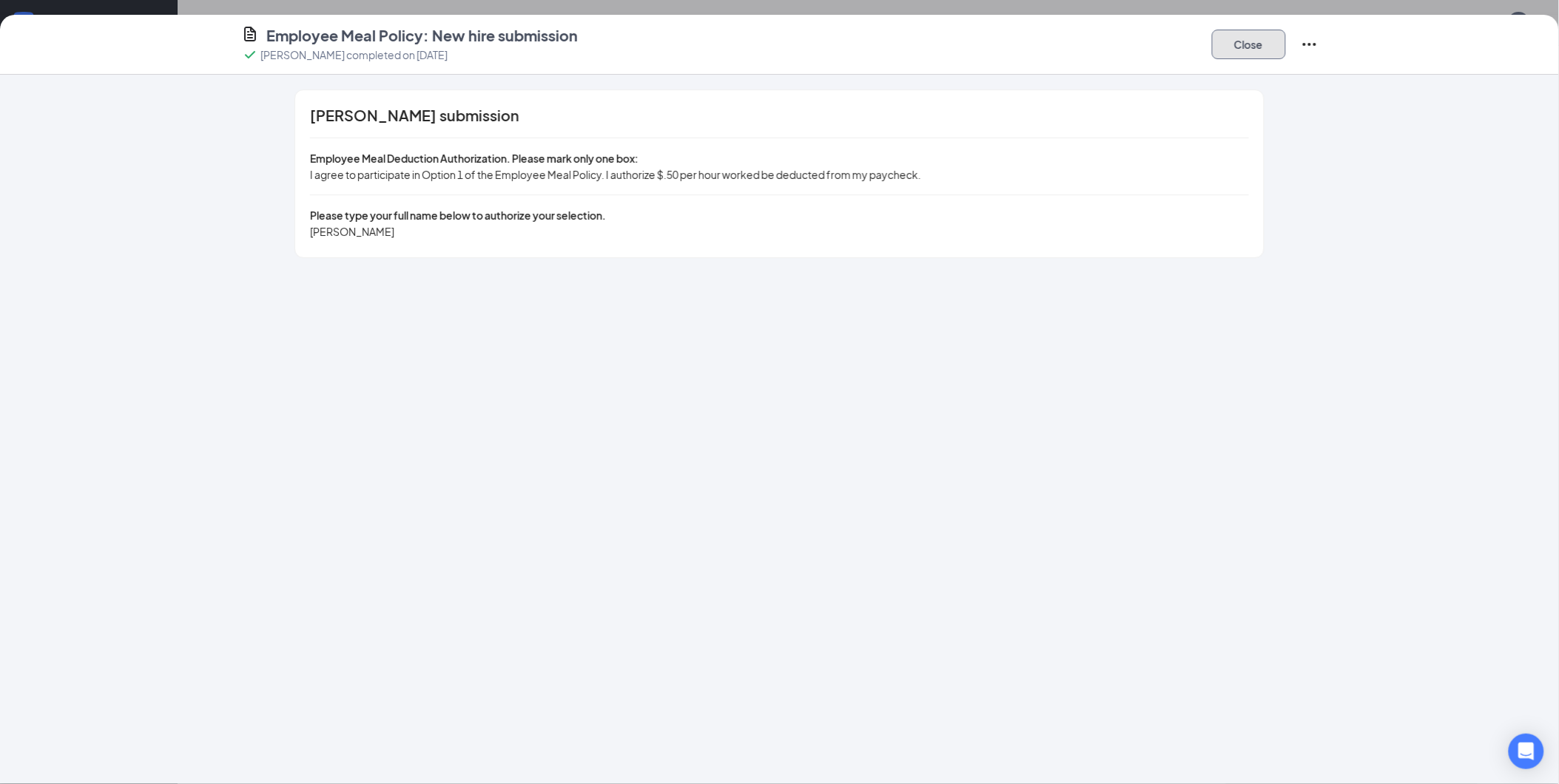
click at [1247, 50] on button "Close" at bounding box center [1249, 44] width 74 height 30
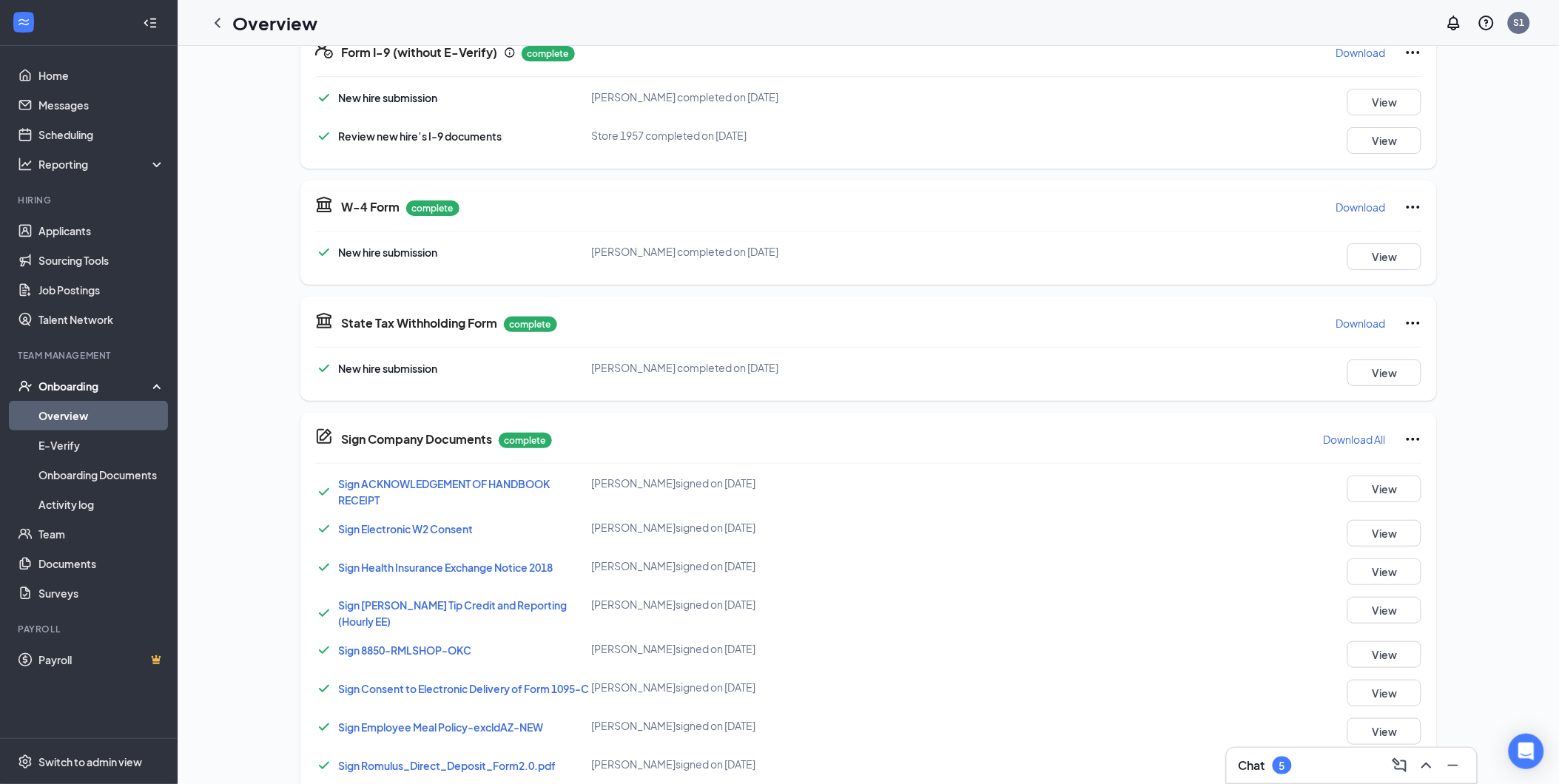
scroll to position [0, 0]
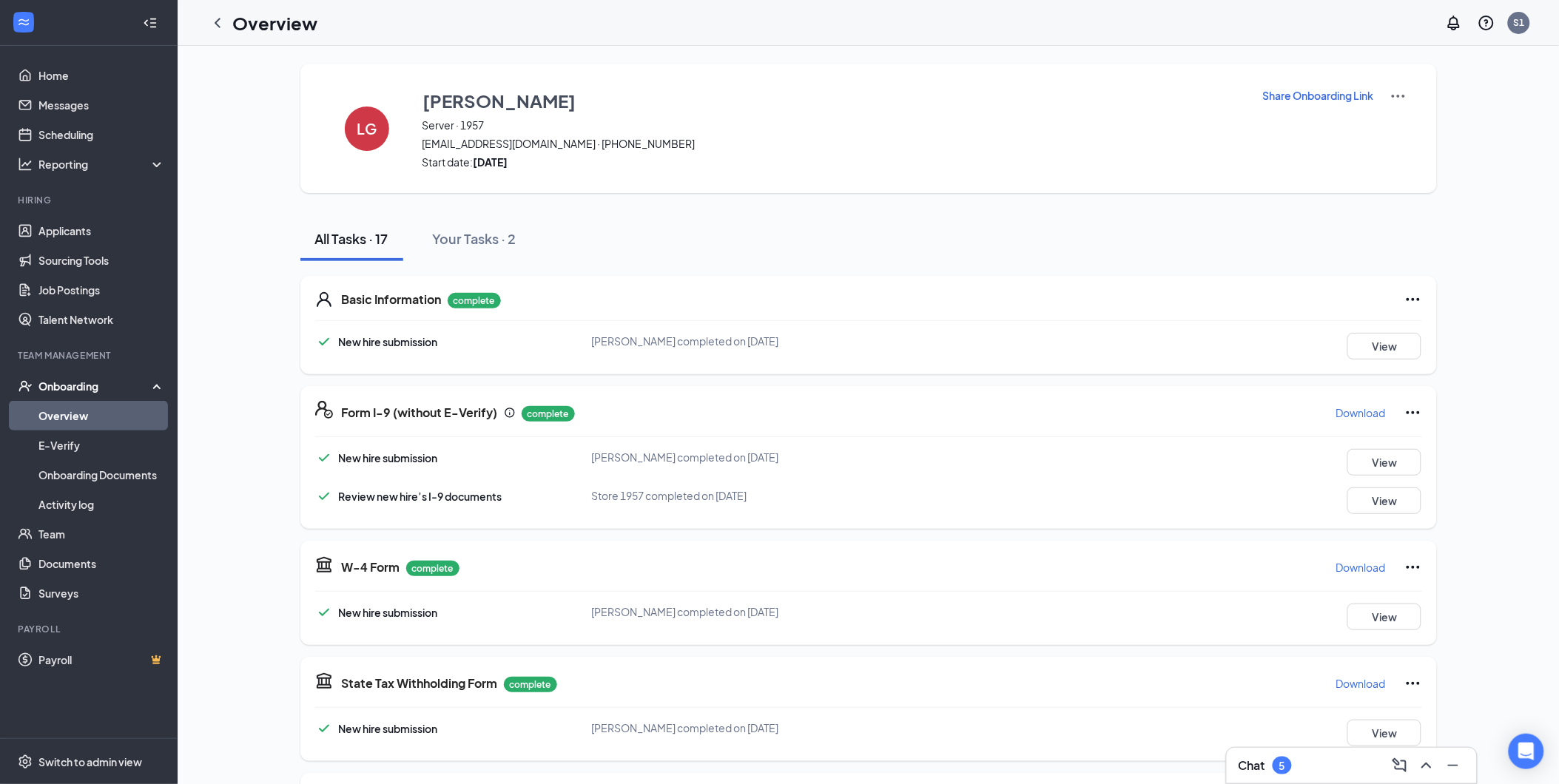
click at [1394, 93] on img at bounding box center [1398, 96] width 18 height 18
click at [1388, 119] on span "View details" at bounding box center [1391, 120] width 58 height 16
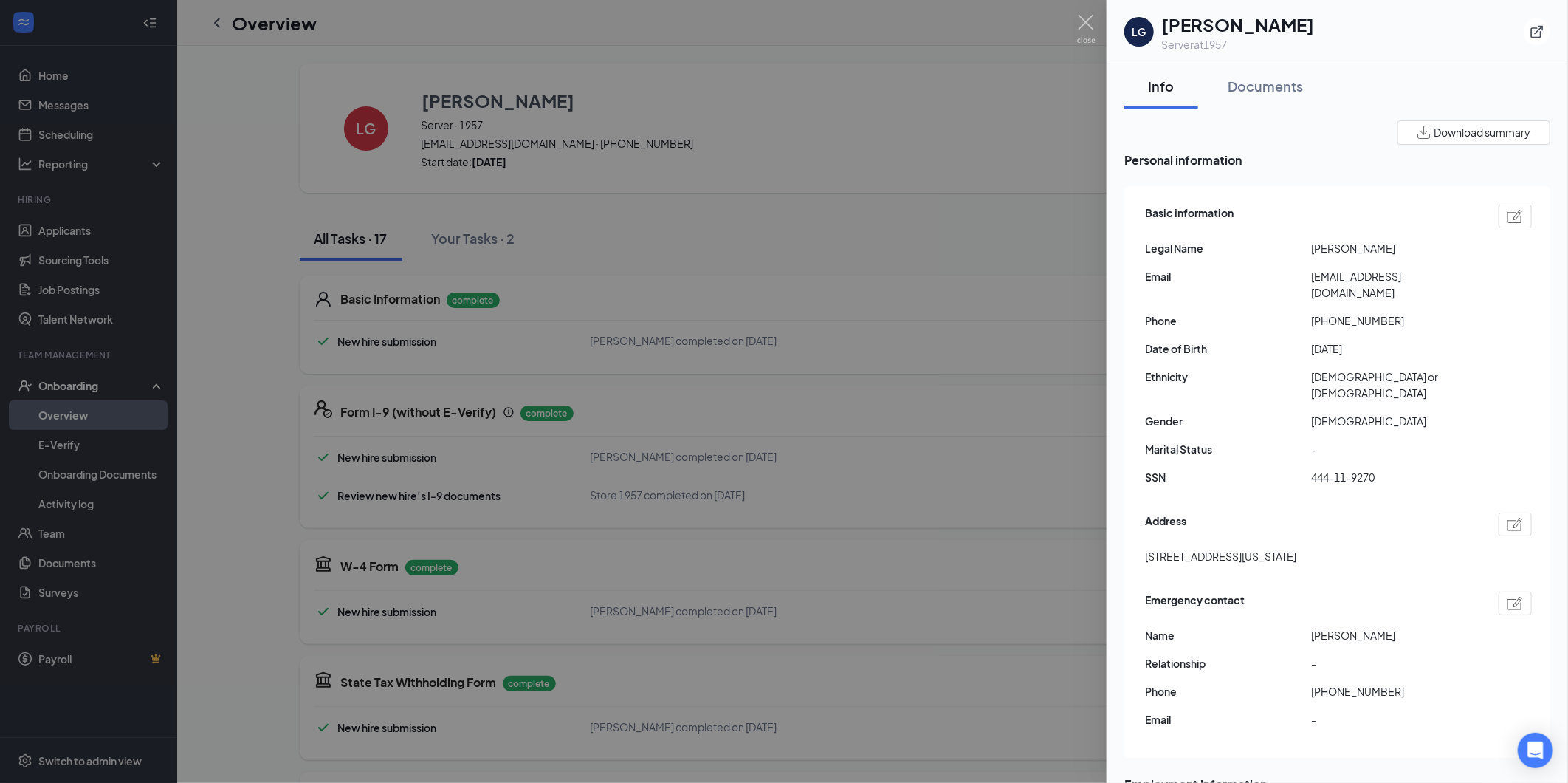
click at [175, 450] on div at bounding box center [784, 392] width 1568 height 783
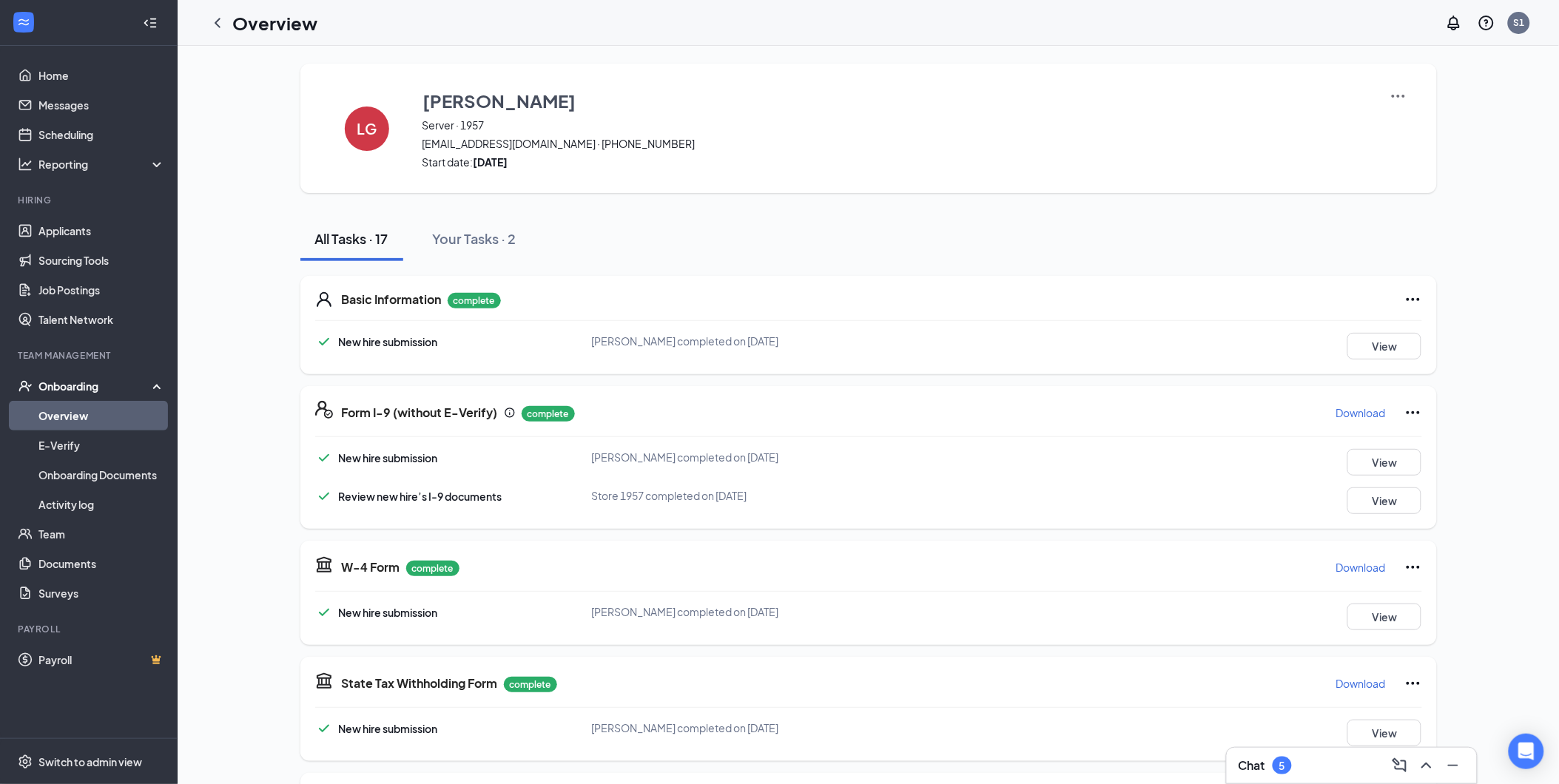
click at [87, 424] on link "Overview" at bounding box center [101, 415] width 127 height 30
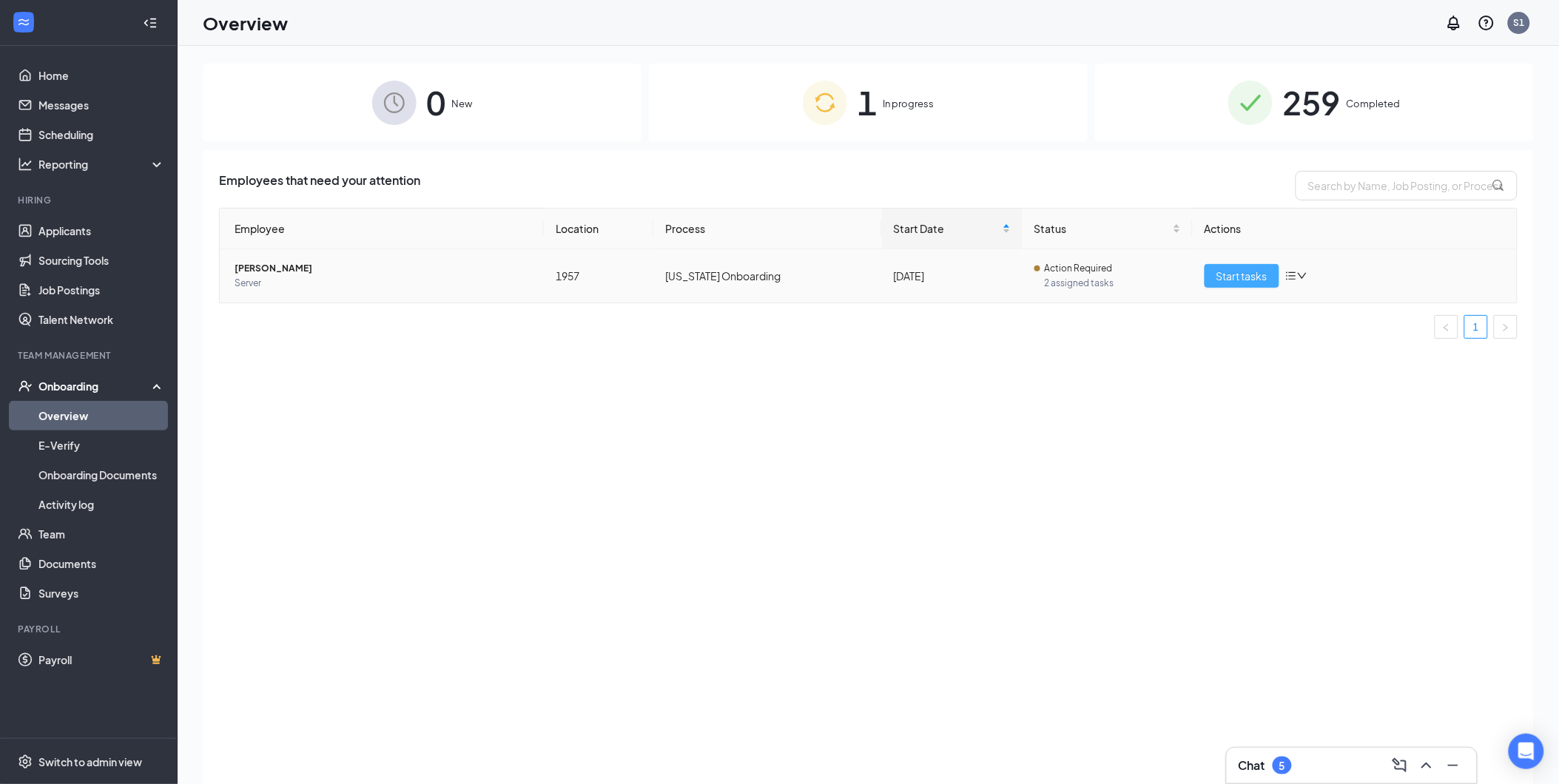
click at [1250, 281] on span "Start tasks" at bounding box center [1242, 275] width 51 height 16
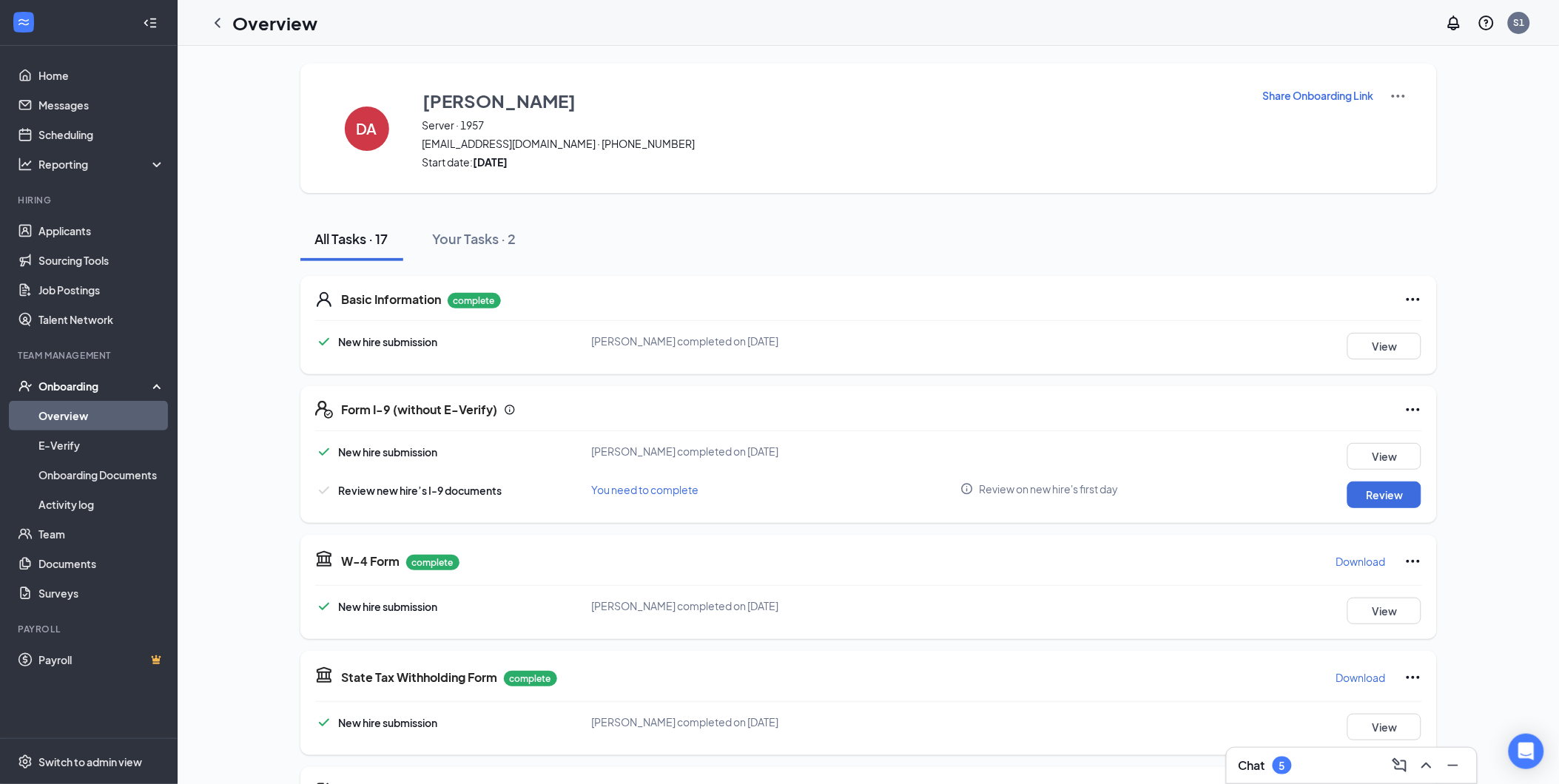
click at [74, 410] on link "Overview" at bounding box center [101, 415] width 127 height 30
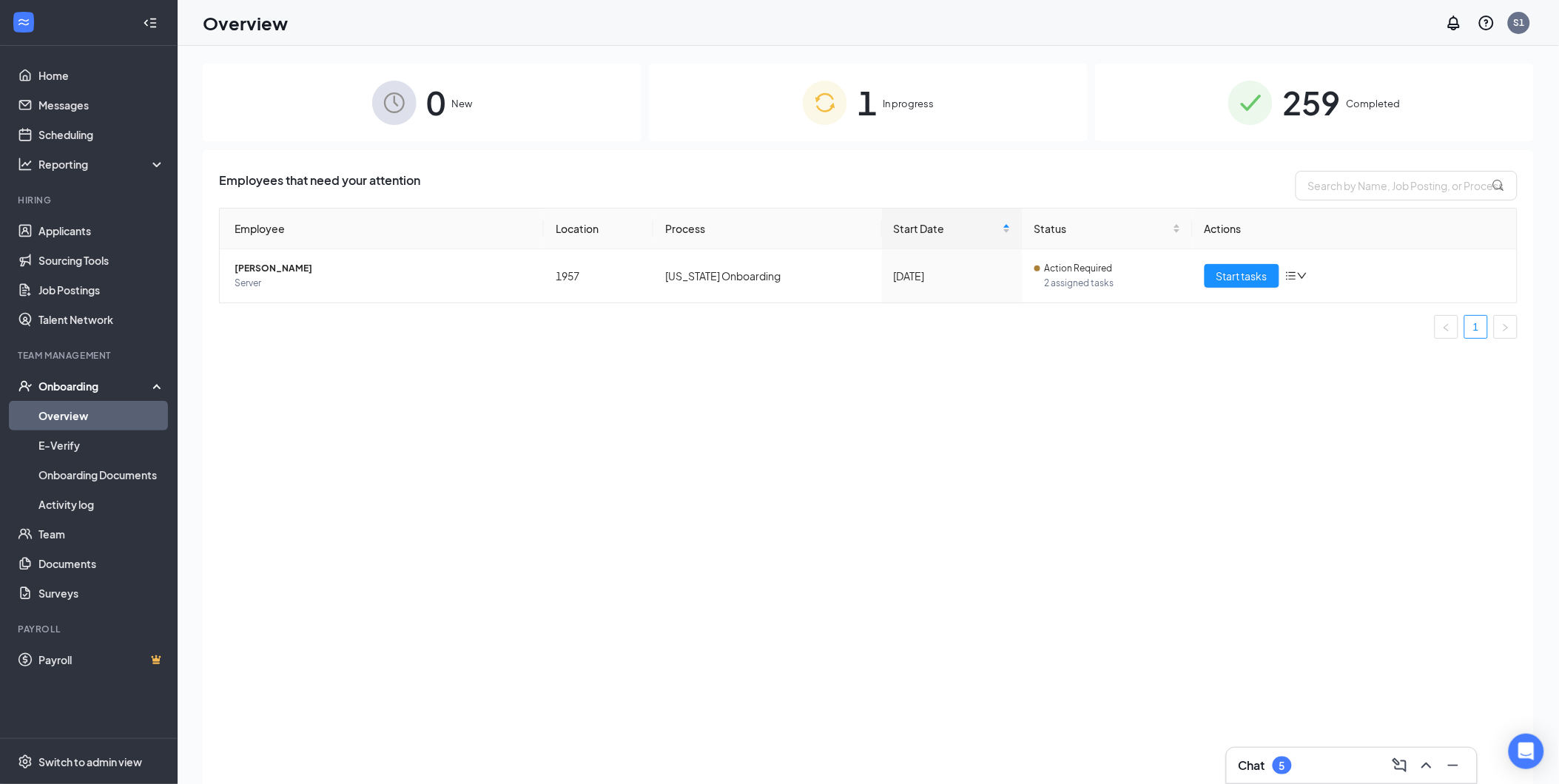
click at [1283, 115] on span "259" at bounding box center [1312, 102] width 58 height 51
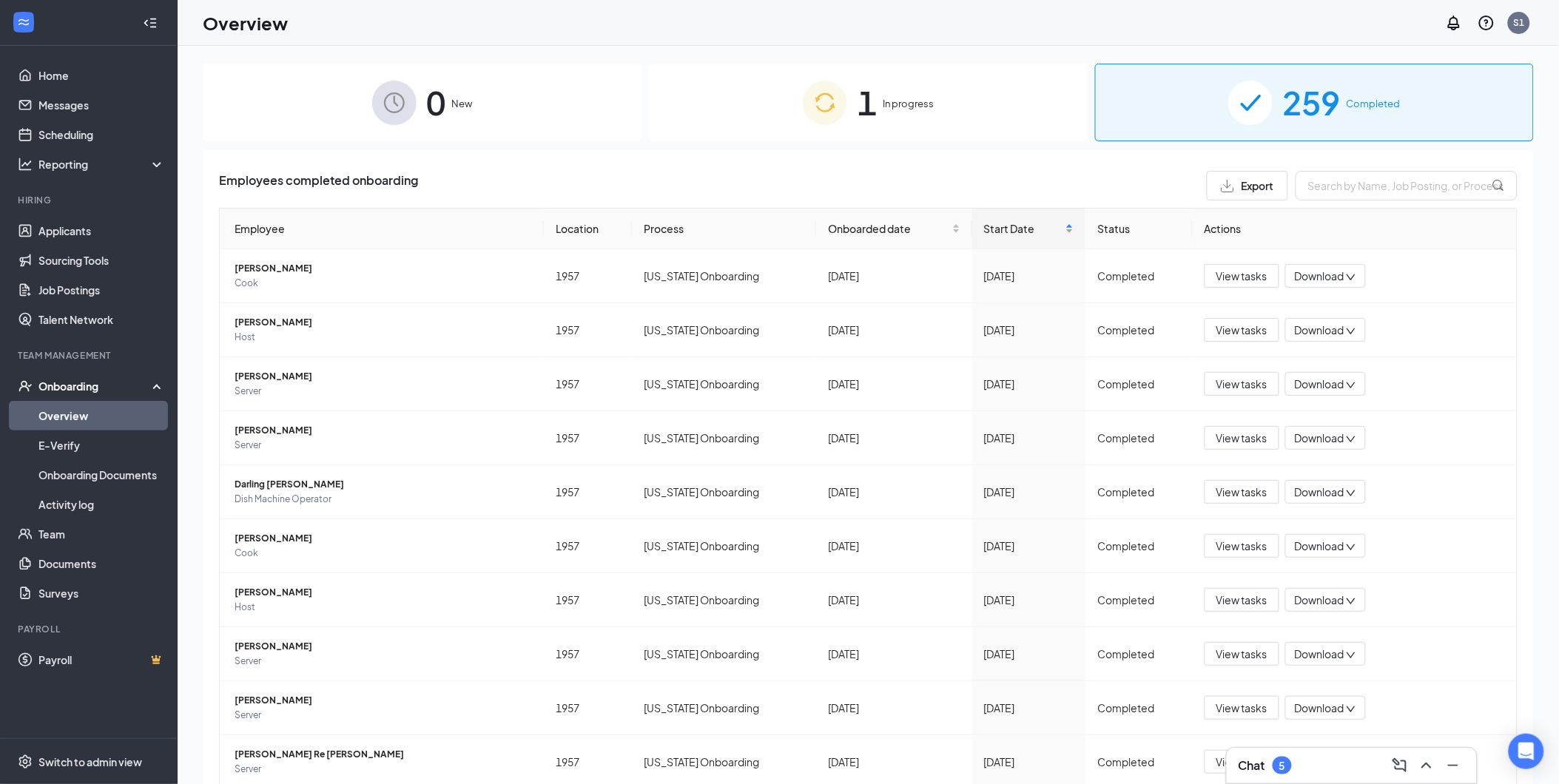
click at [999, 228] on span "Start Date" at bounding box center [1023, 228] width 79 height 16
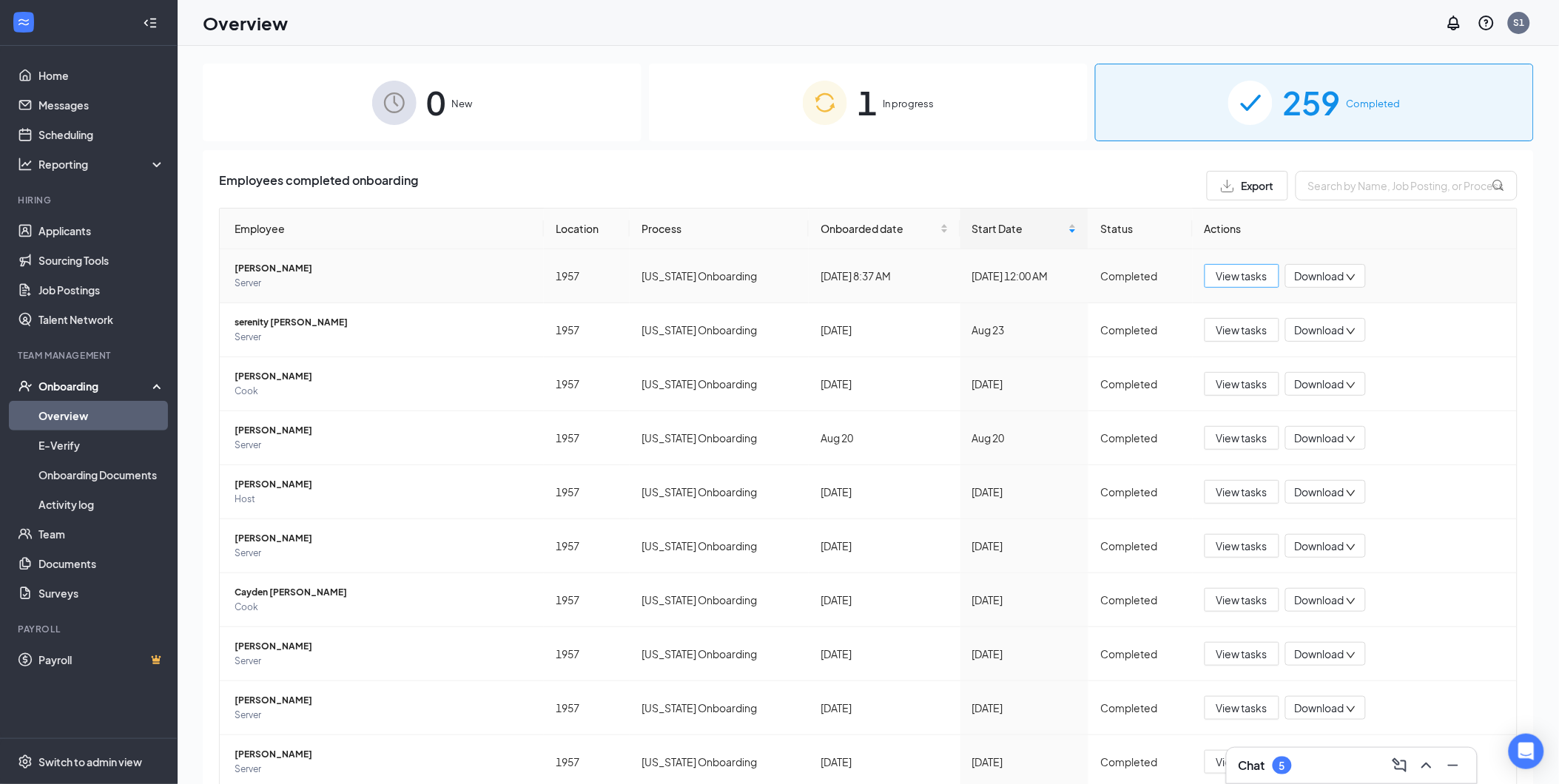
click at [1244, 281] on span "View tasks" at bounding box center [1242, 275] width 51 height 16
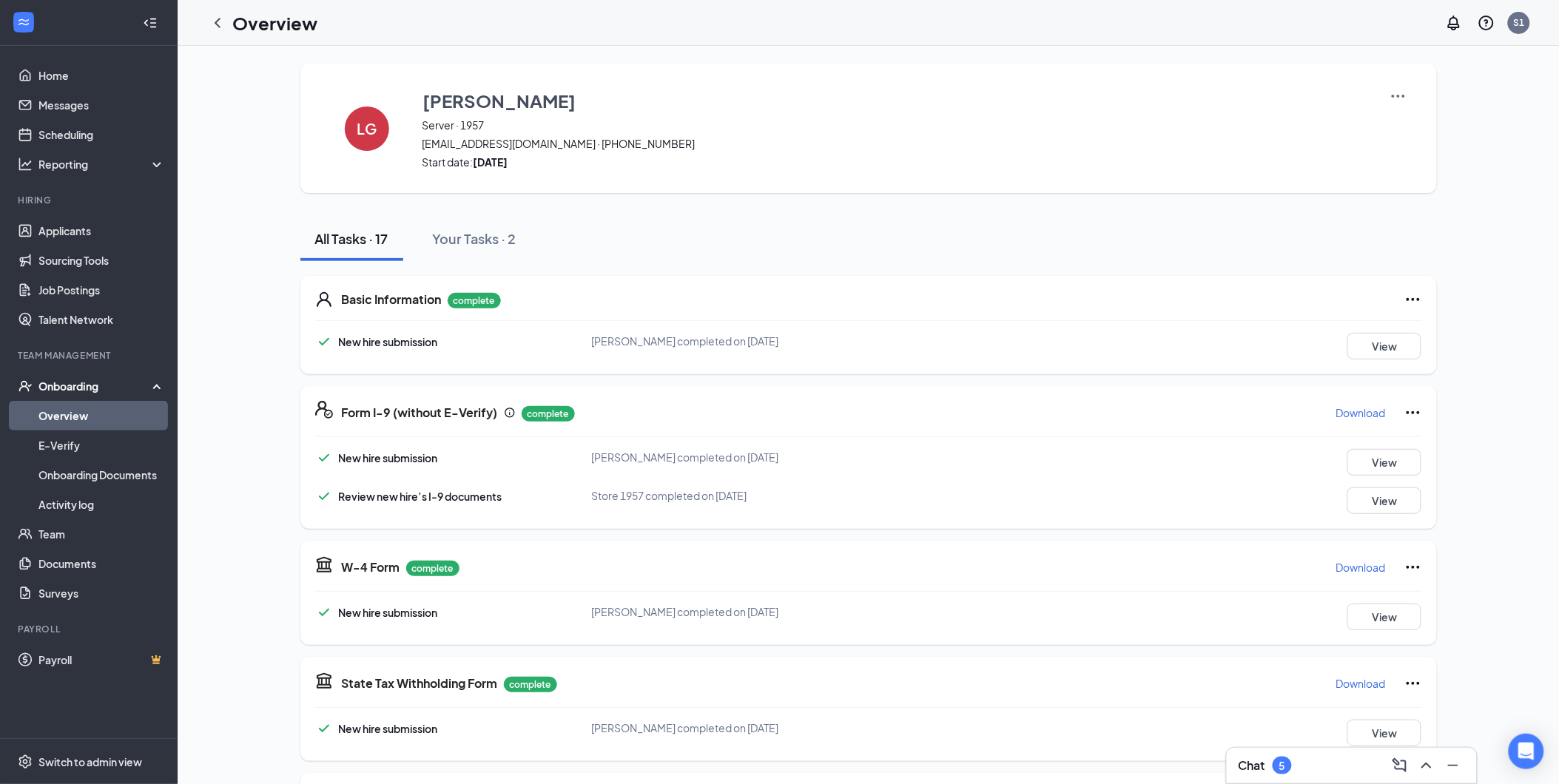
click at [1426, 97] on div "LG [PERSON_NAME] Server · 1957 [EMAIL_ADDRESS][DOMAIN_NAME] · [PHONE_NUMBER] St…" at bounding box center [868, 128] width 1137 height 130
click at [1392, 98] on img at bounding box center [1398, 96] width 18 height 18
click at [1382, 113] on span "View details" at bounding box center [1391, 120] width 58 height 16
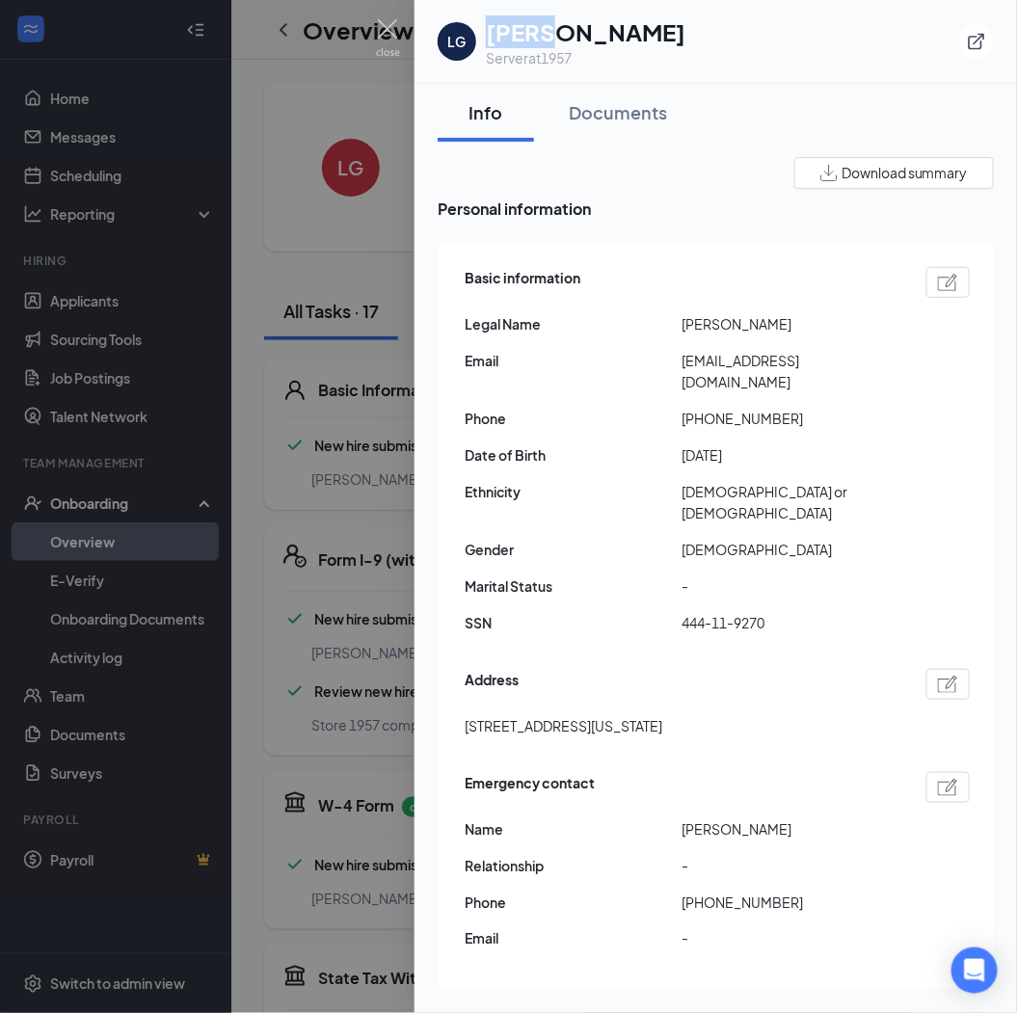
drag, startPoint x: 553, startPoint y: 40, endPoint x: 489, endPoint y: 37, distance: 64.7
click at [489, 37] on h1 "[PERSON_NAME]" at bounding box center [586, 31] width 200 height 33
drag, startPoint x: 489, startPoint y: 37, endPoint x: 495, endPoint y: 24, distance: 13.8
copy h1 "Lacey"
drag, startPoint x: 660, startPoint y: 37, endPoint x: 565, endPoint y: 37, distance: 95.4
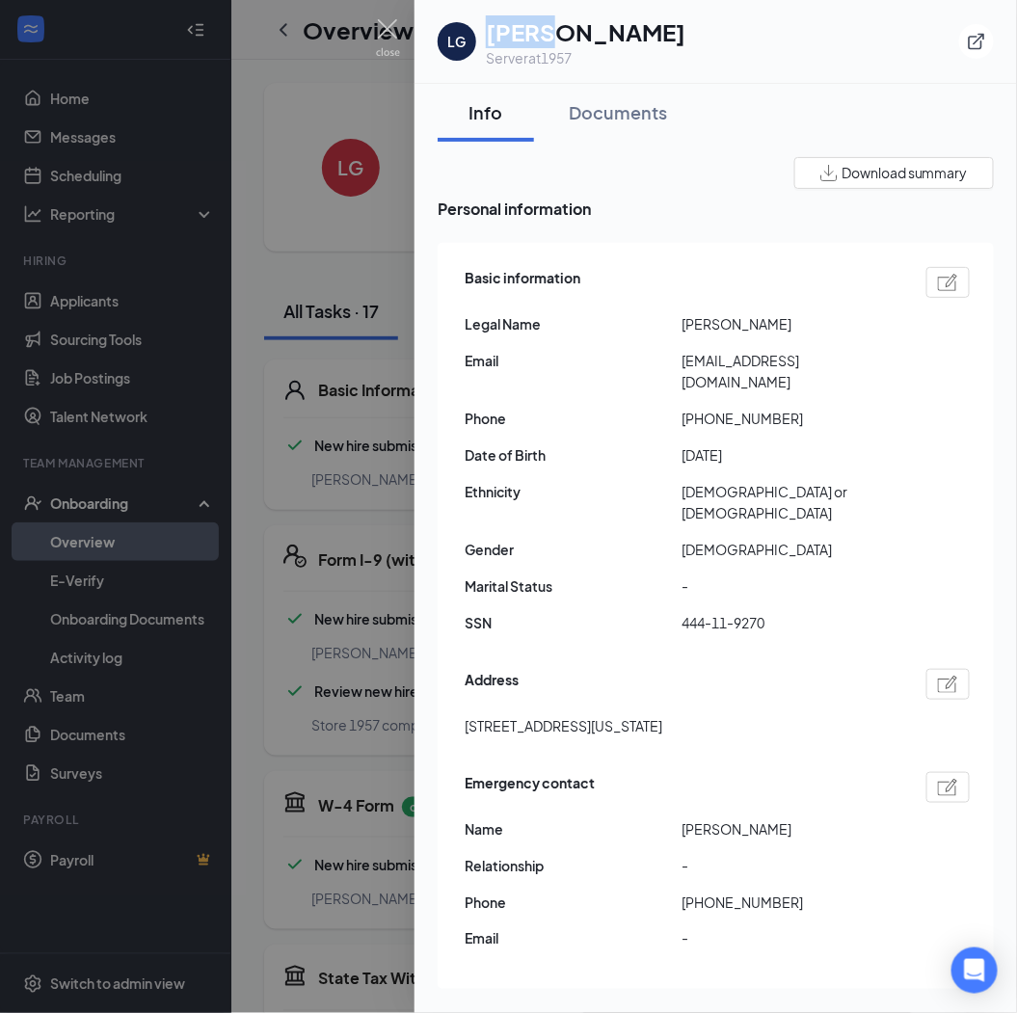
click at [565, 37] on h1 "[PERSON_NAME]" at bounding box center [586, 31] width 200 height 33
copy h1 "[PERSON_NAME]"
drag, startPoint x: 1004, startPoint y: 403, endPoint x: 851, endPoint y: 350, distance: 162.2
click at [851, 350] on div "Email [EMAIL_ADDRESS][DOMAIN_NAME]" at bounding box center [717, 371] width 505 height 42
drag, startPoint x: 851, startPoint y: 350, endPoint x: 790, endPoint y: 361, distance: 61.6
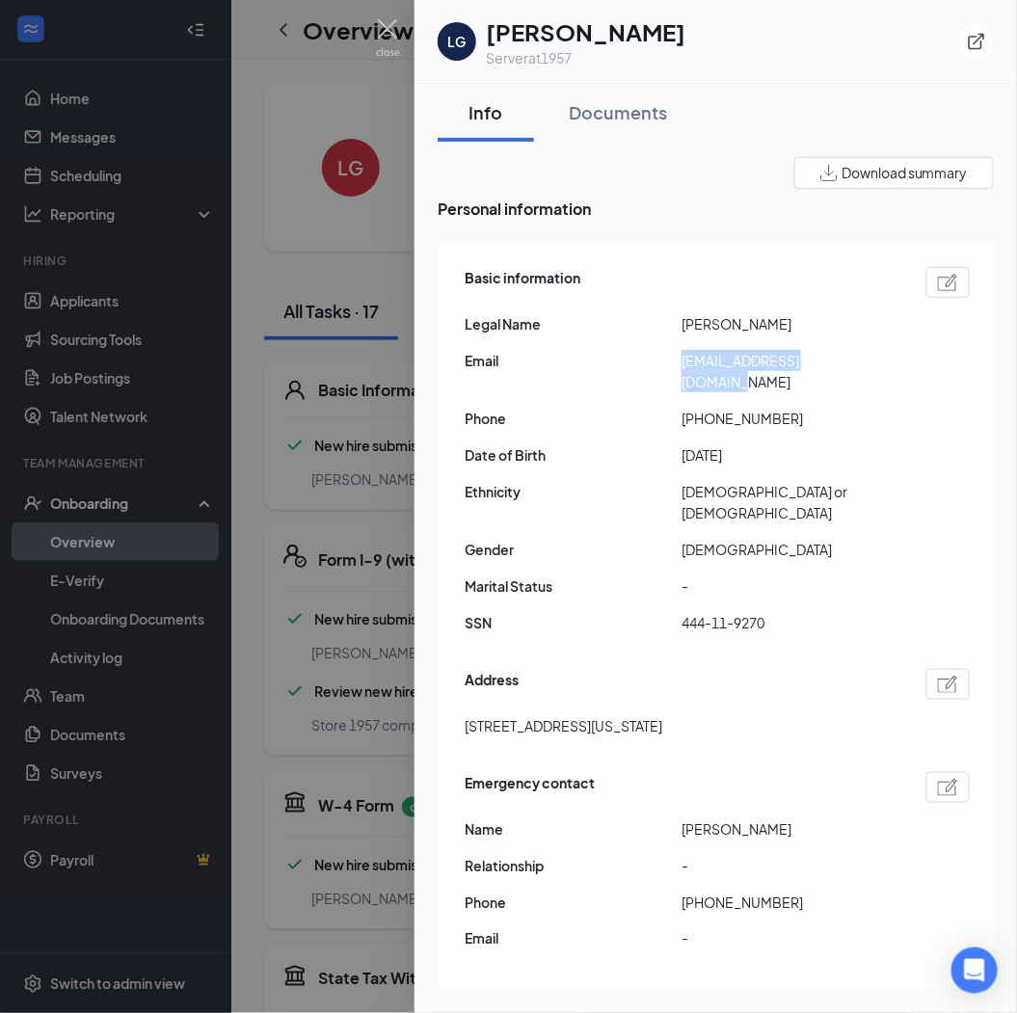
copy div "[EMAIL_ADDRESS][DOMAIN_NAME]"
drag, startPoint x: 697, startPoint y: 389, endPoint x: 785, endPoint y: 396, distance: 88.0
click at [785, 408] on span "[PHONE_NUMBER]" at bounding box center [790, 418] width 217 height 21
drag, startPoint x: 785, startPoint y: 396, endPoint x: 749, endPoint y: 396, distance: 35.7
copy span "4054932900"
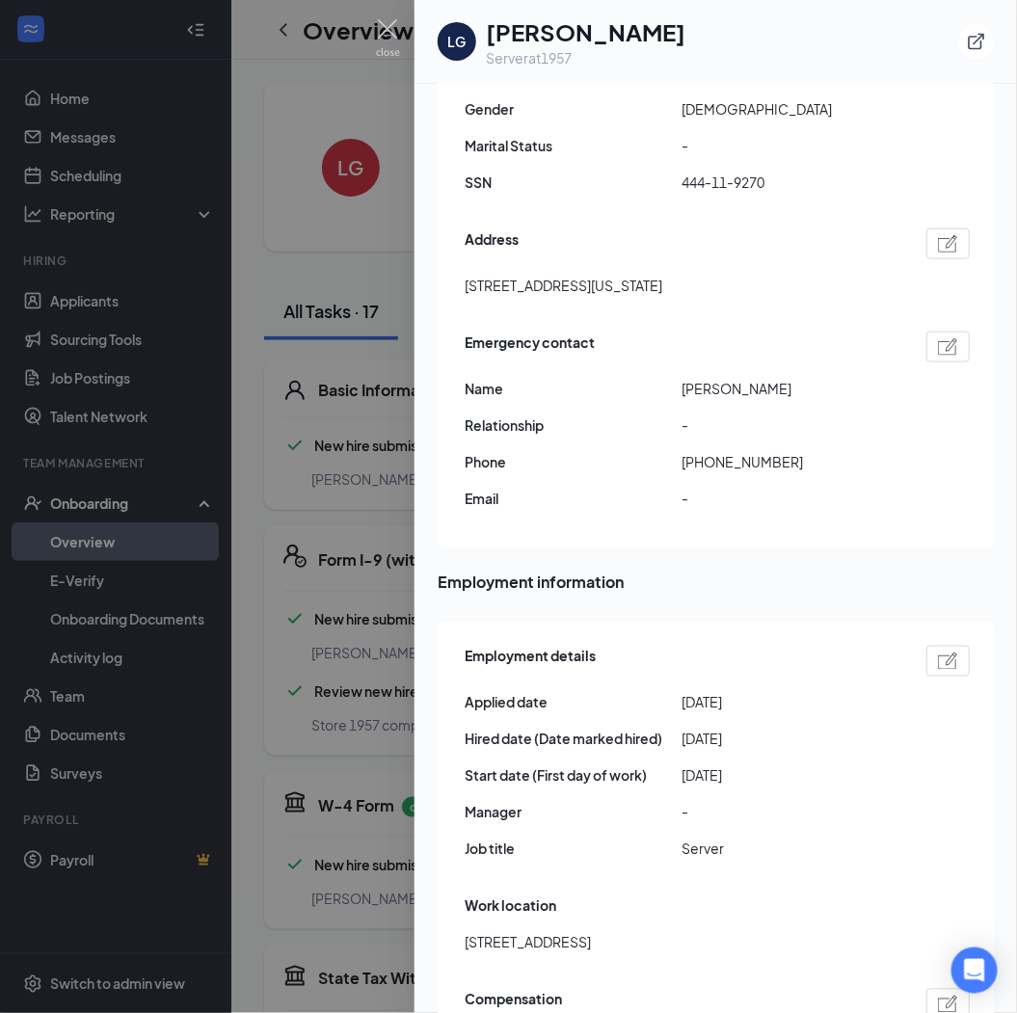
scroll to position [535, 0]
